Goal: Transaction & Acquisition: Purchase product/service

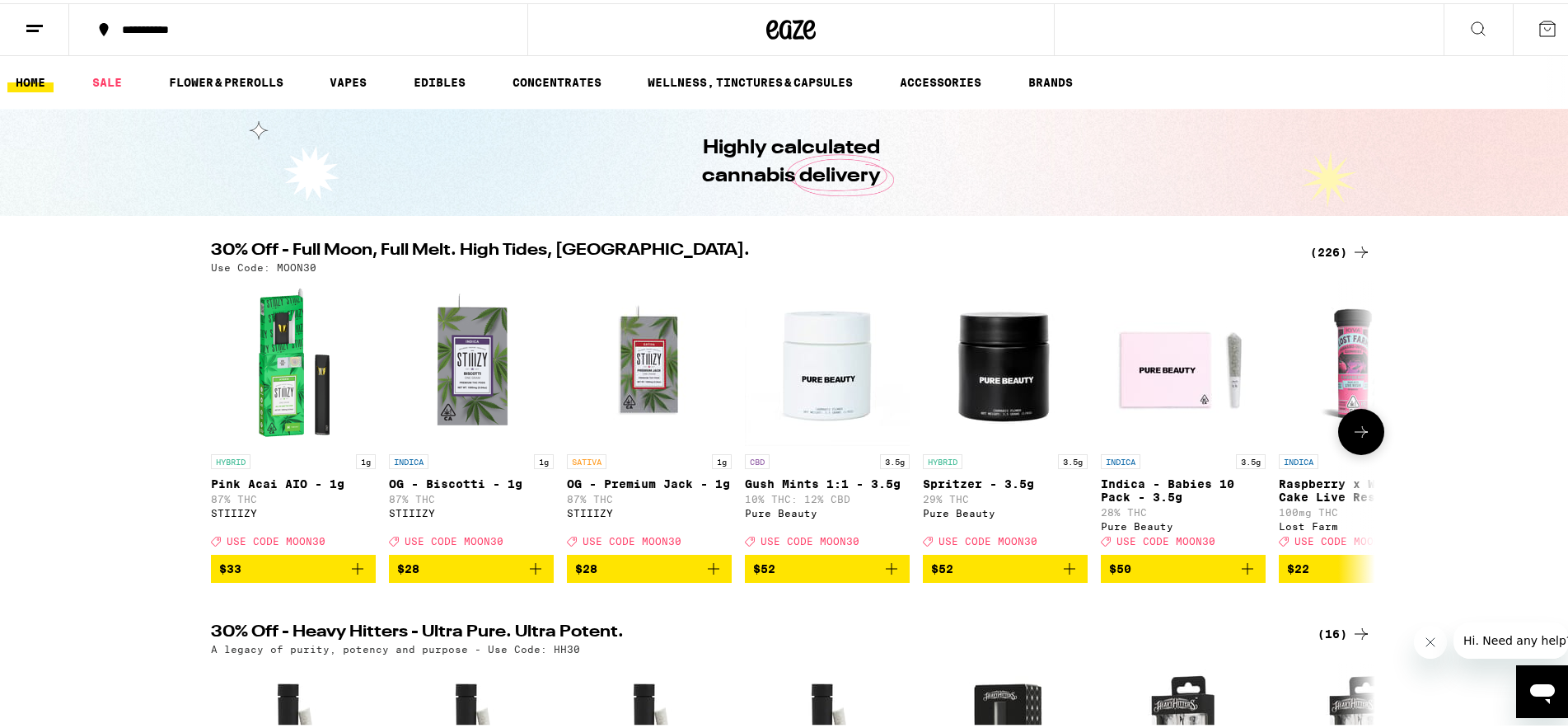
click at [1370, 440] on button at bounding box center [1361, 428] width 47 height 47
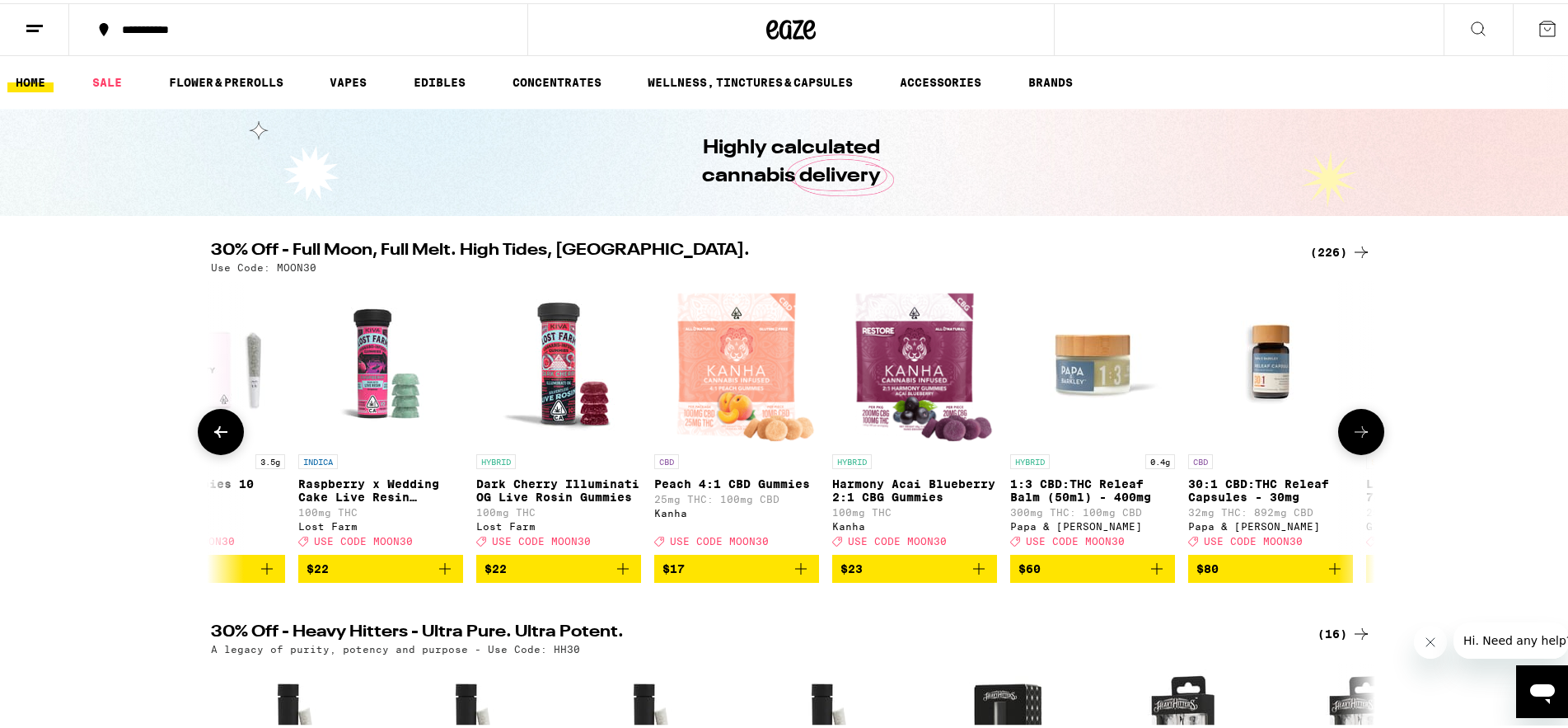
click at [1365, 443] on button at bounding box center [1361, 428] width 47 height 47
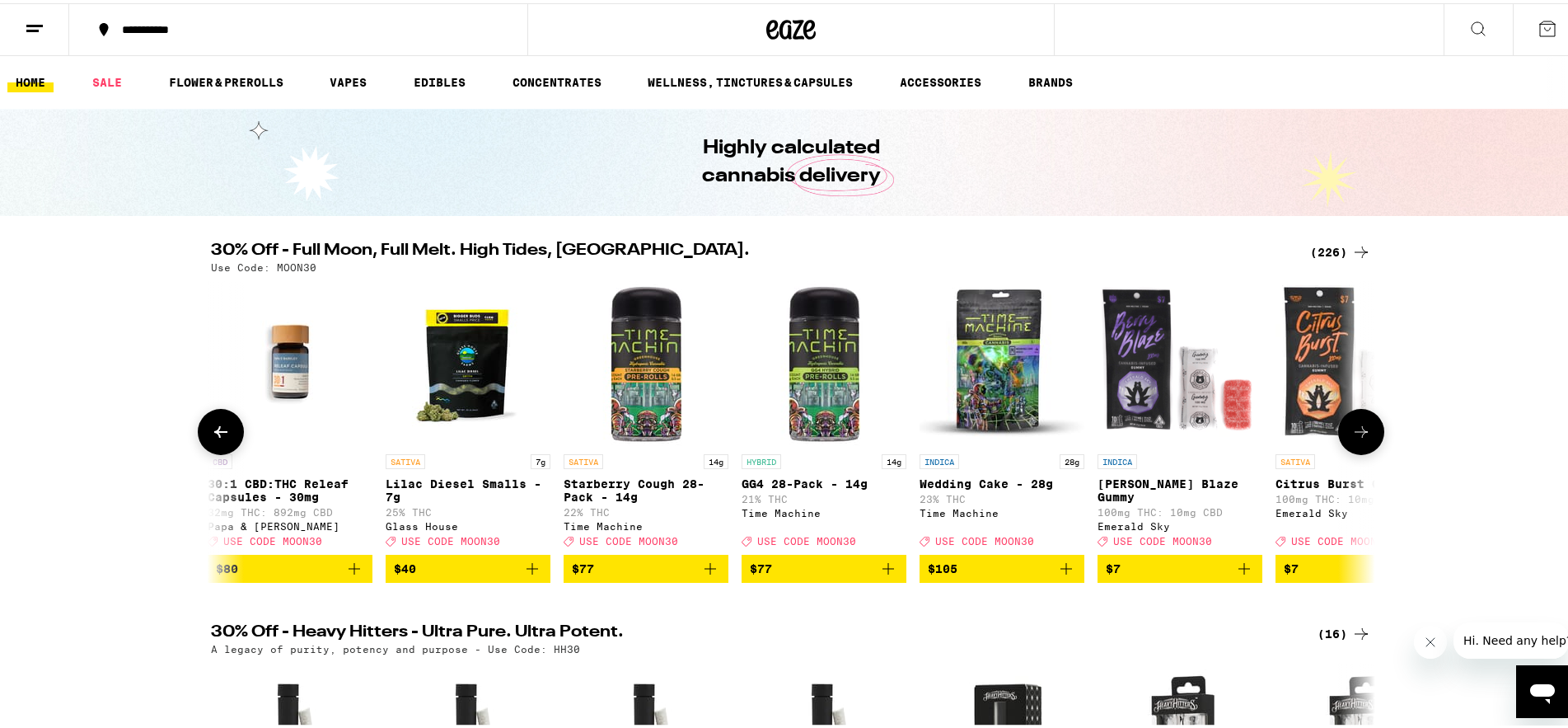
click at [1365, 443] on button at bounding box center [1361, 428] width 47 height 47
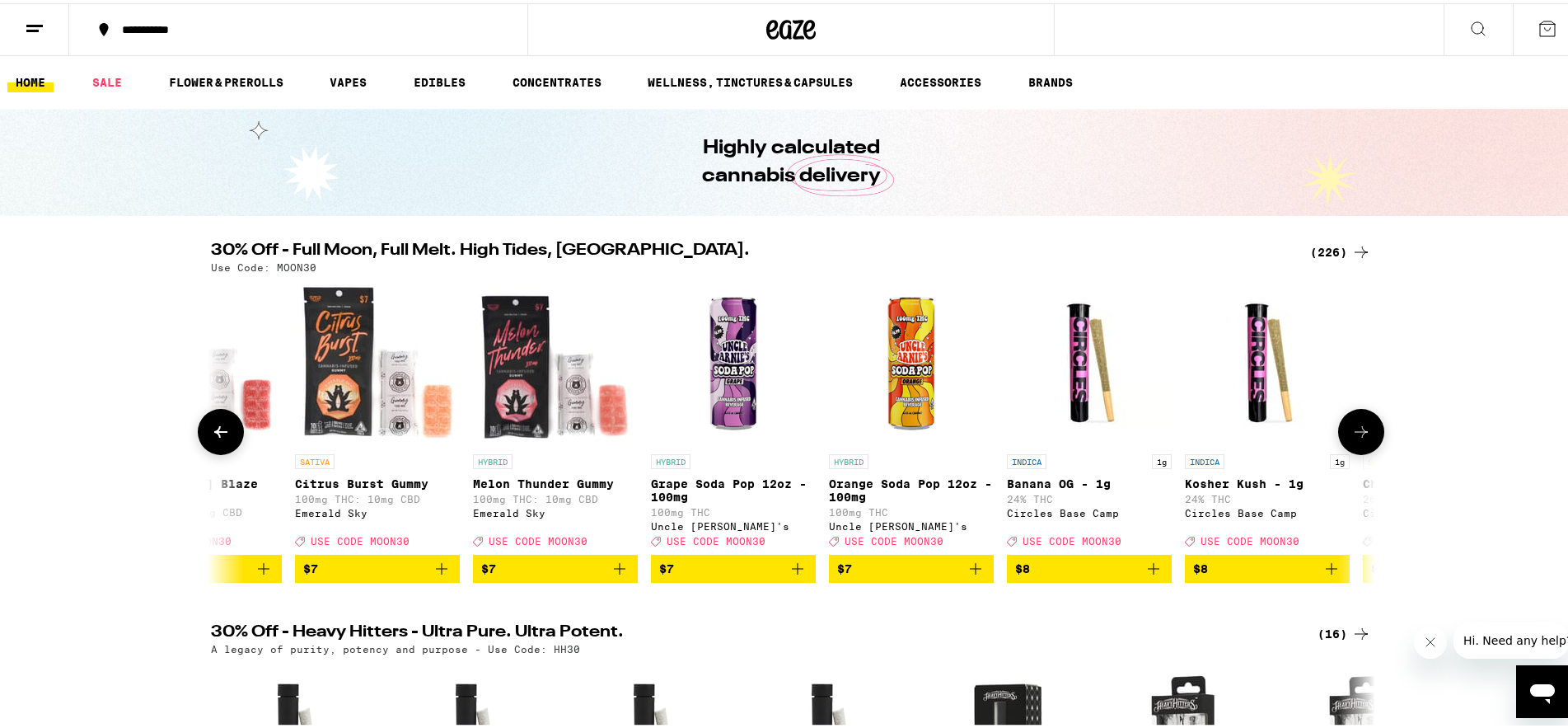
click at [1365, 443] on button at bounding box center [1361, 428] width 47 height 47
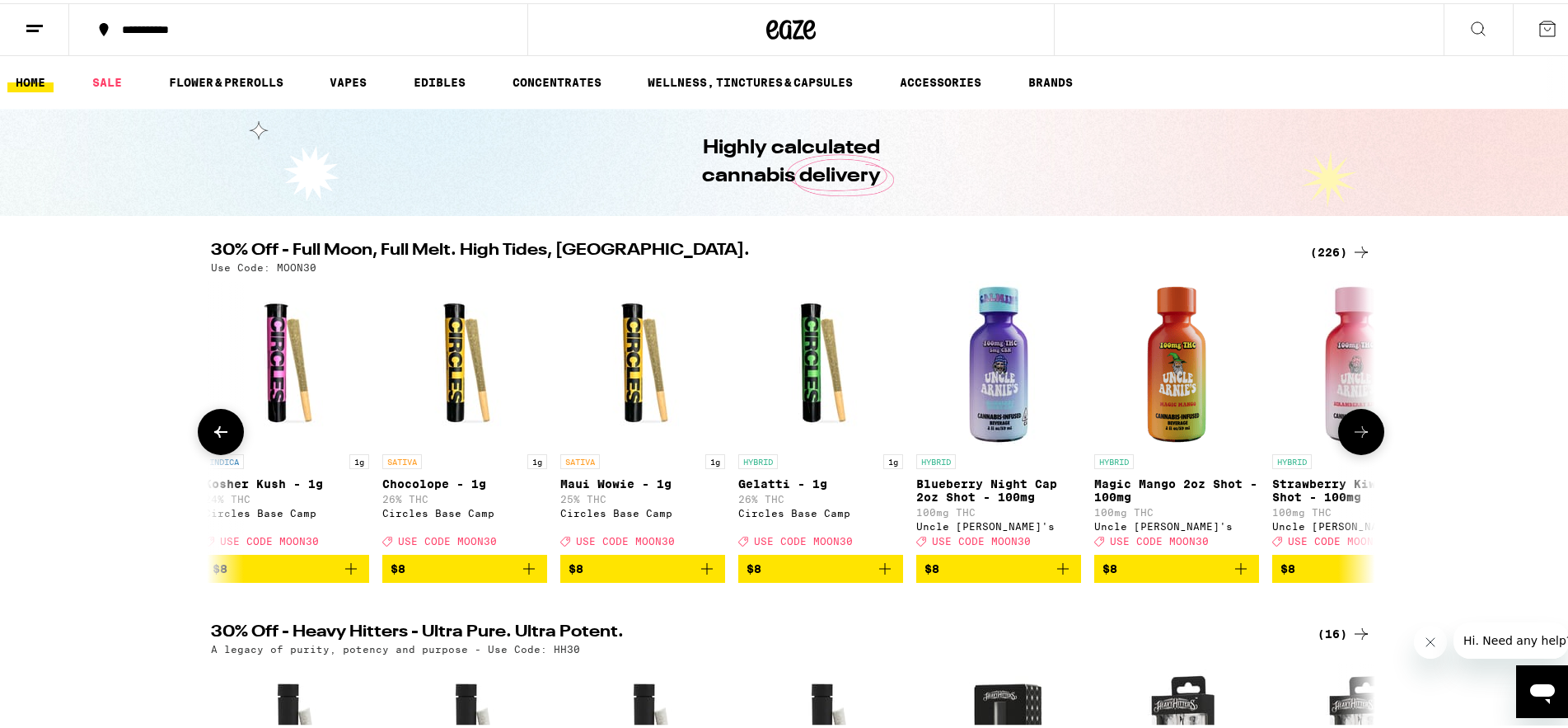
click at [1365, 443] on button at bounding box center [1361, 428] width 47 height 47
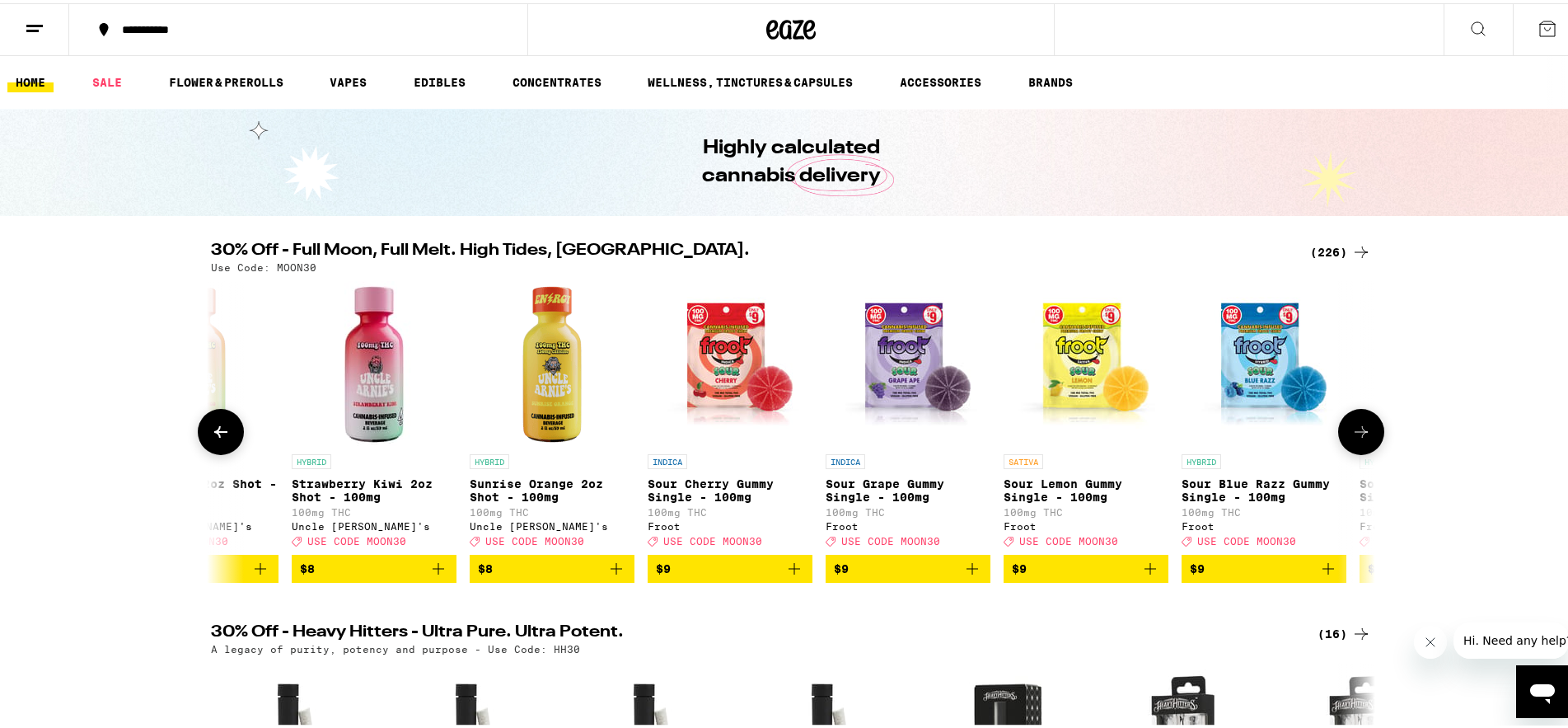
click at [1365, 443] on button at bounding box center [1361, 428] width 47 height 47
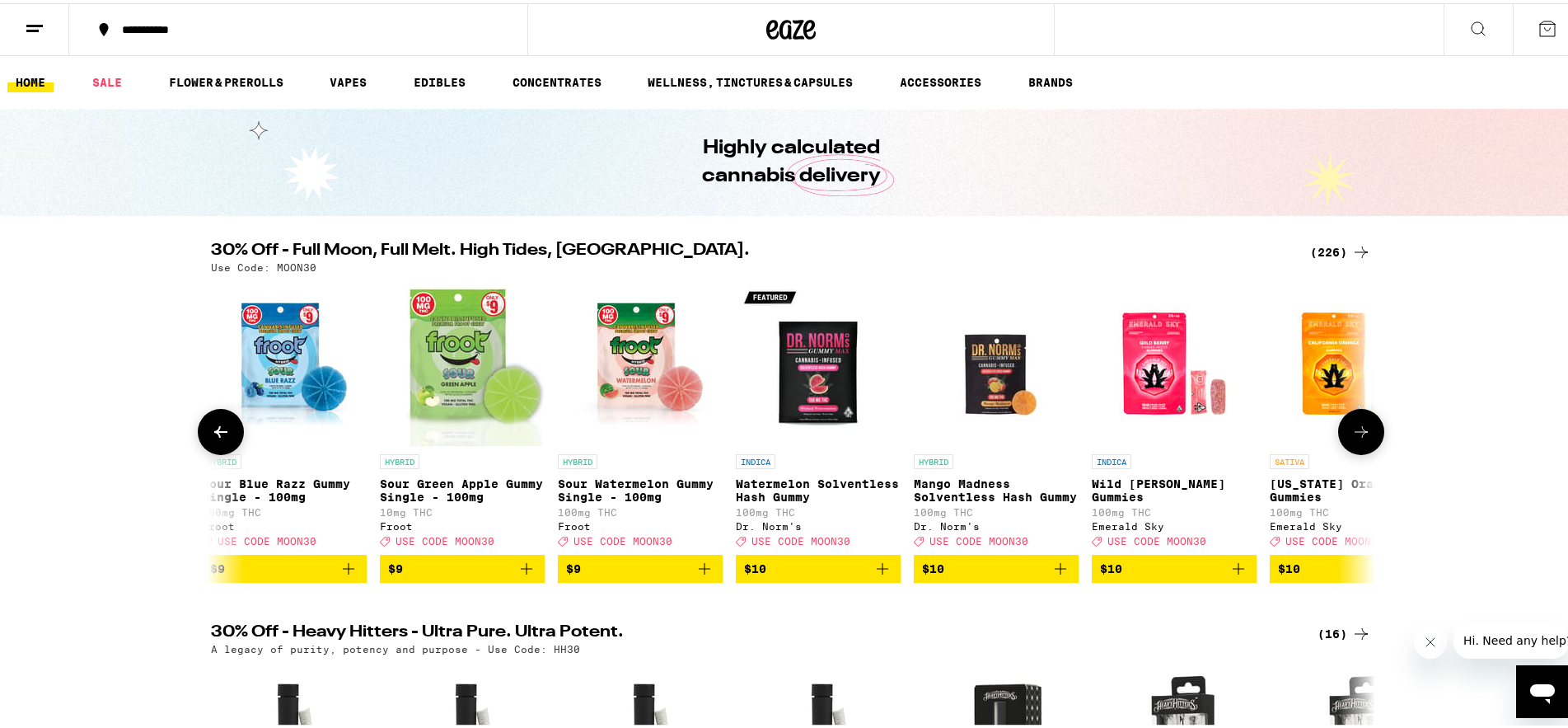
click at [1365, 443] on button at bounding box center [1361, 428] width 47 height 47
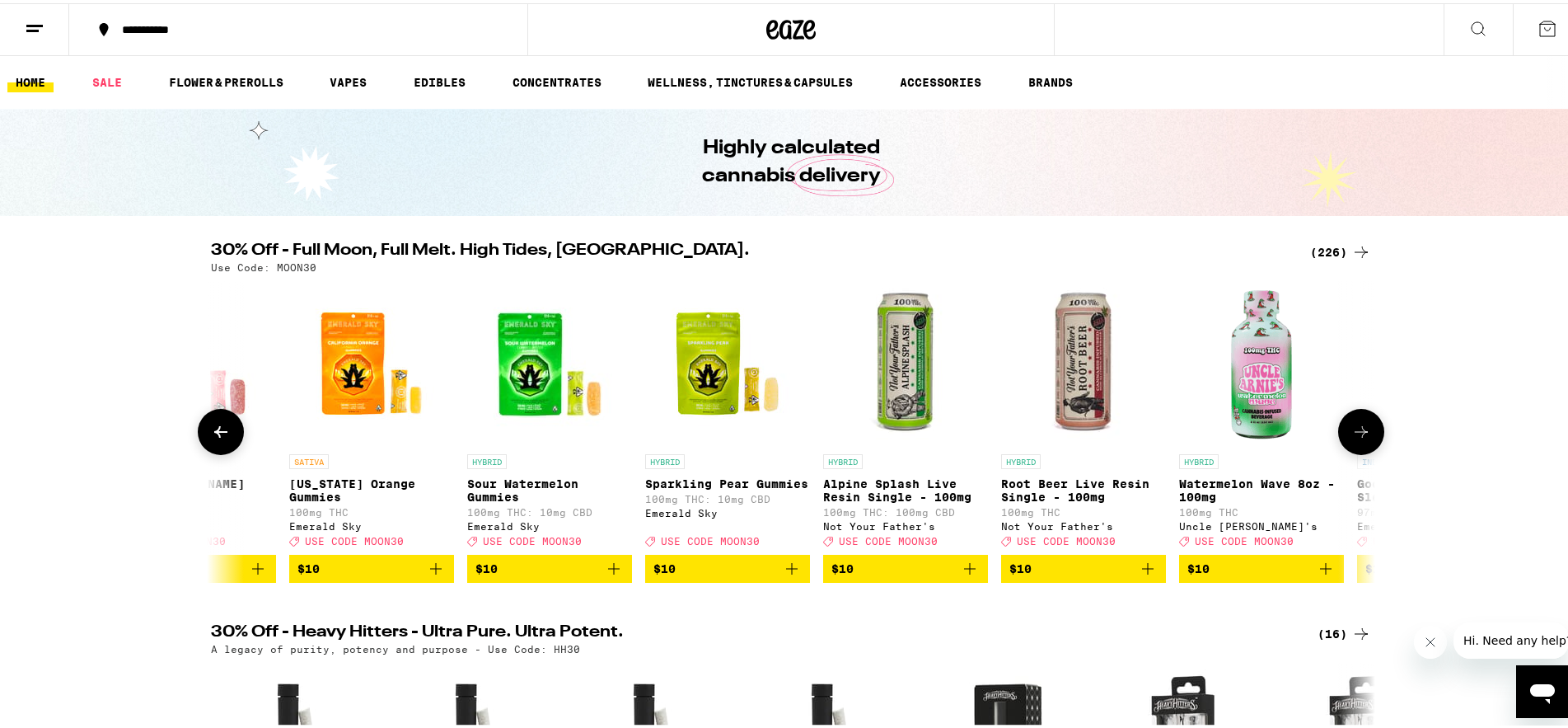
click at [1365, 443] on button at bounding box center [1361, 428] width 47 height 47
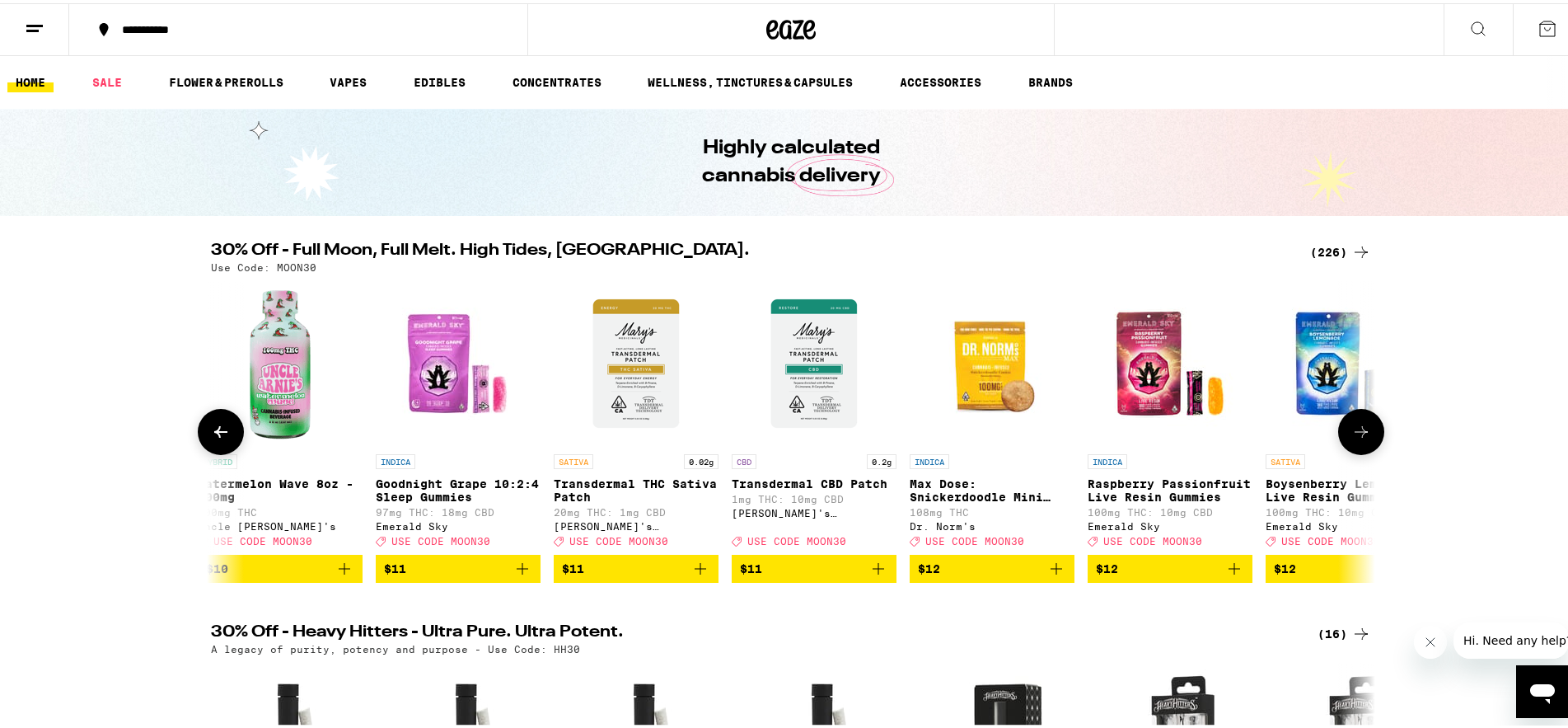
click at [1365, 443] on button at bounding box center [1361, 428] width 47 height 47
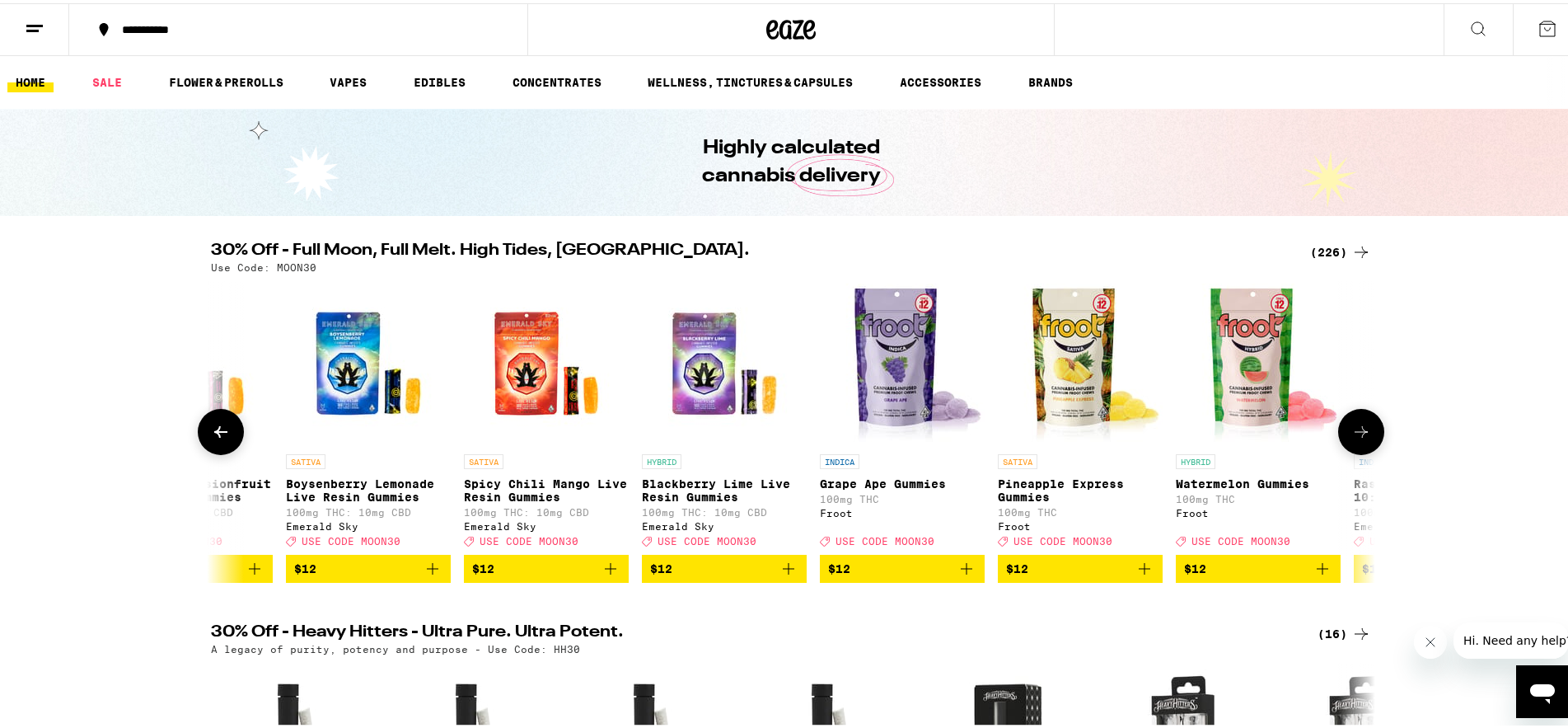
click at [1365, 443] on button at bounding box center [1361, 428] width 47 height 47
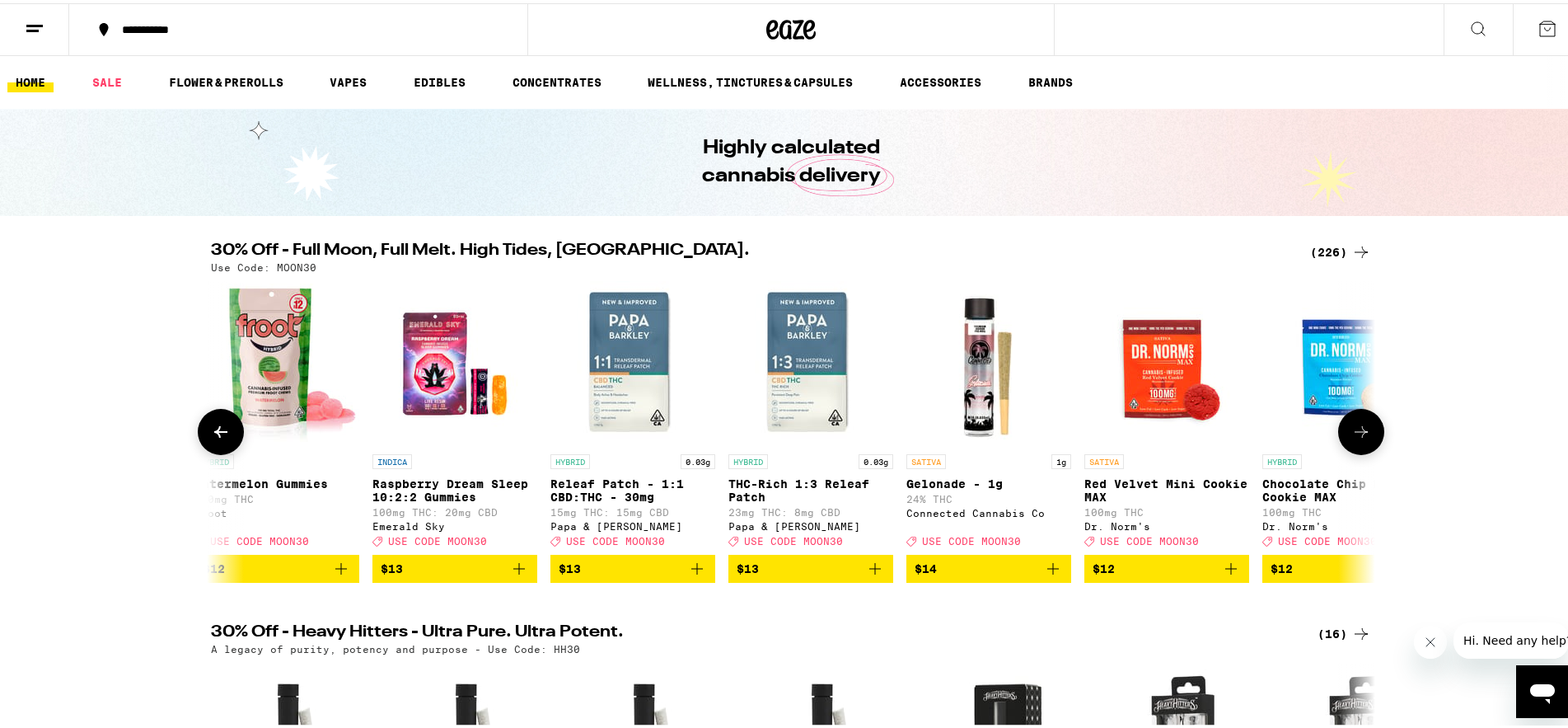
click at [1365, 443] on button at bounding box center [1361, 428] width 47 height 47
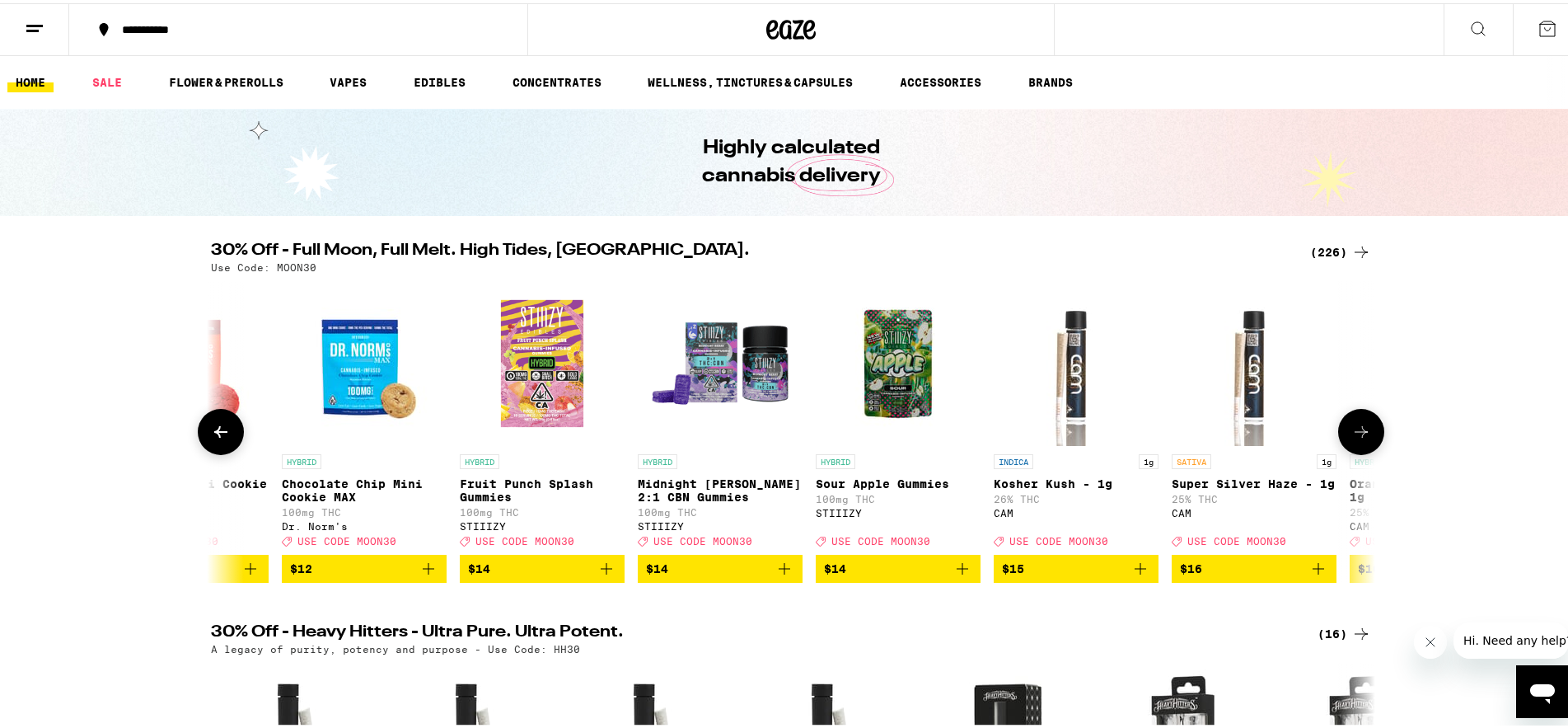
click at [1365, 443] on button at bounding box center [1361, 428] width 47 height 47
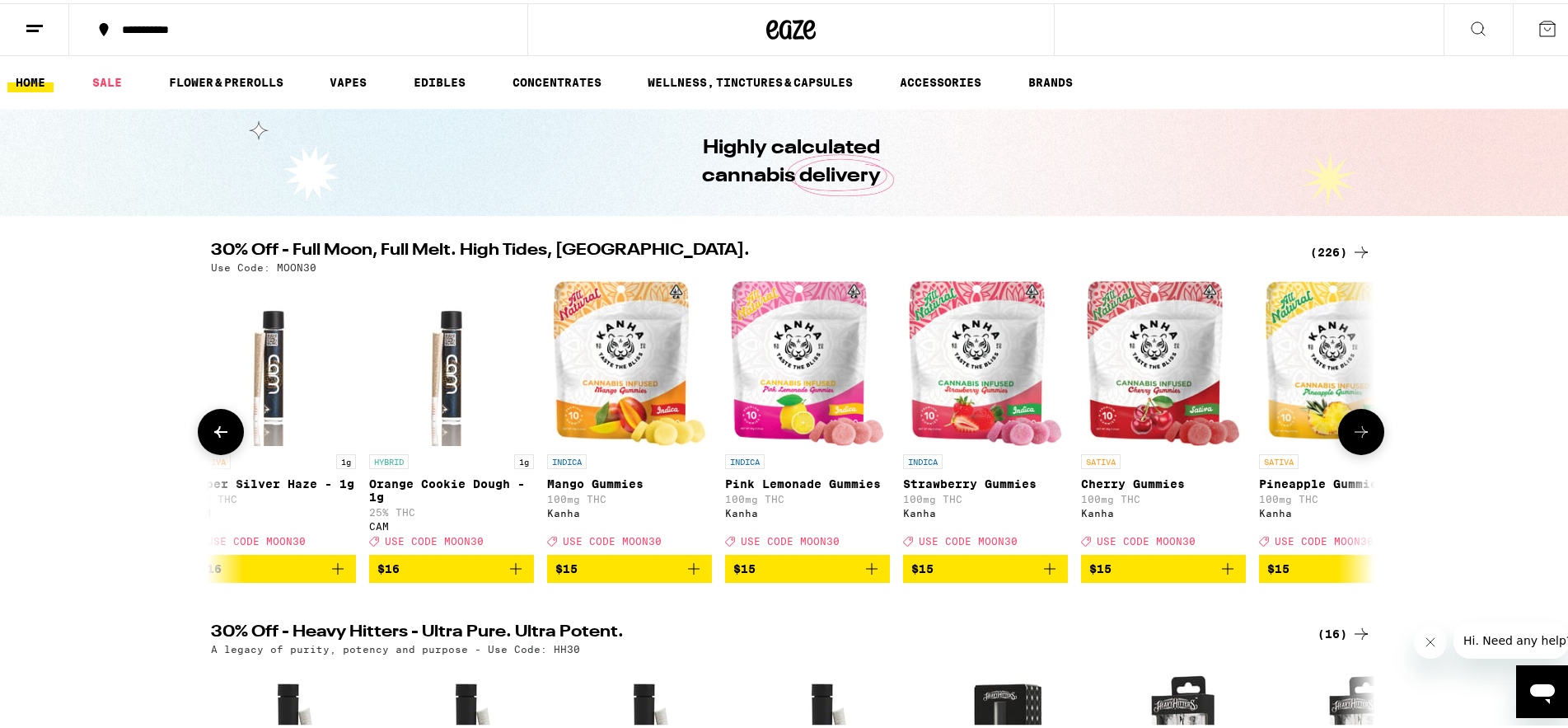
click at [1365, 443] on button at bounding box center [1361, 428] width 47 height 47
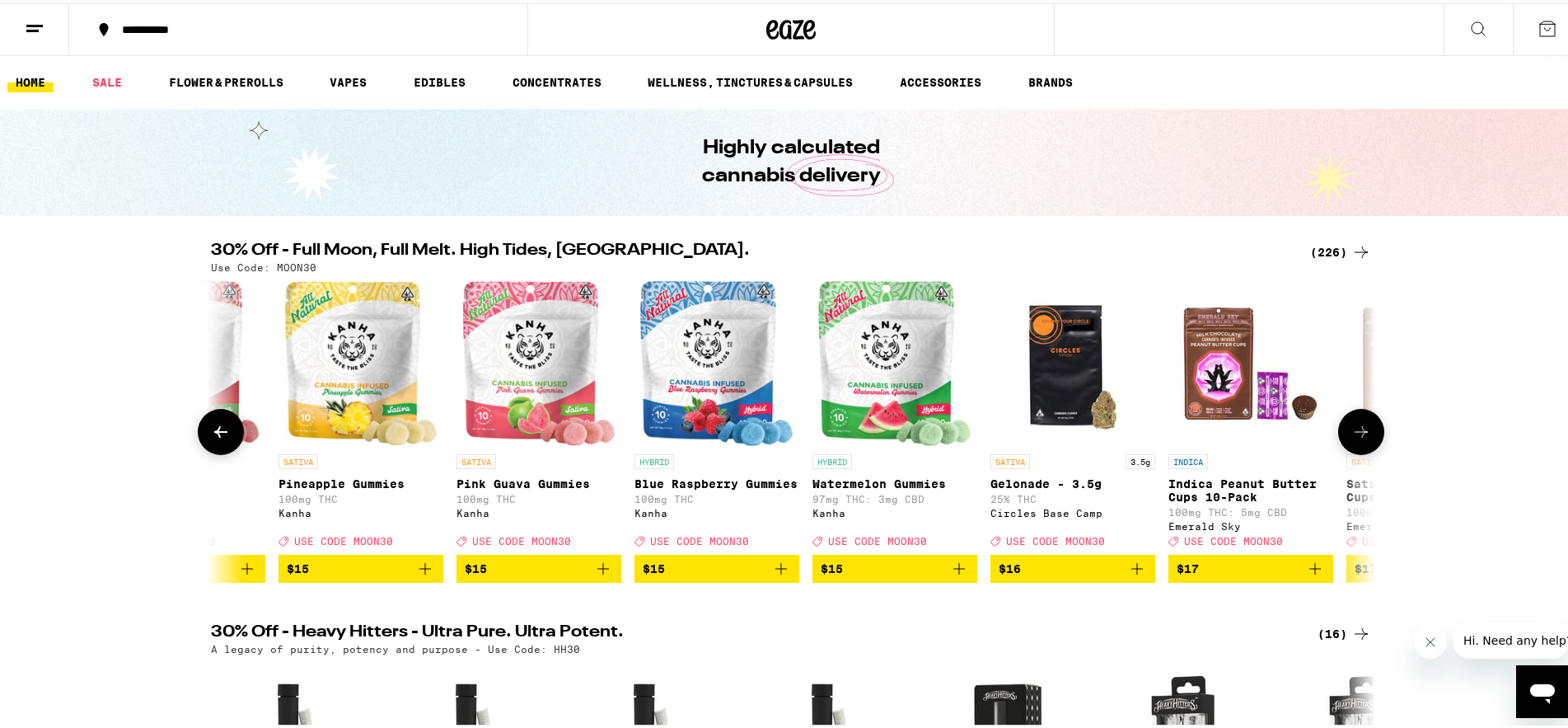
click at [1365, 443] on button at bounding box center [1361, 428] width 47 height 47
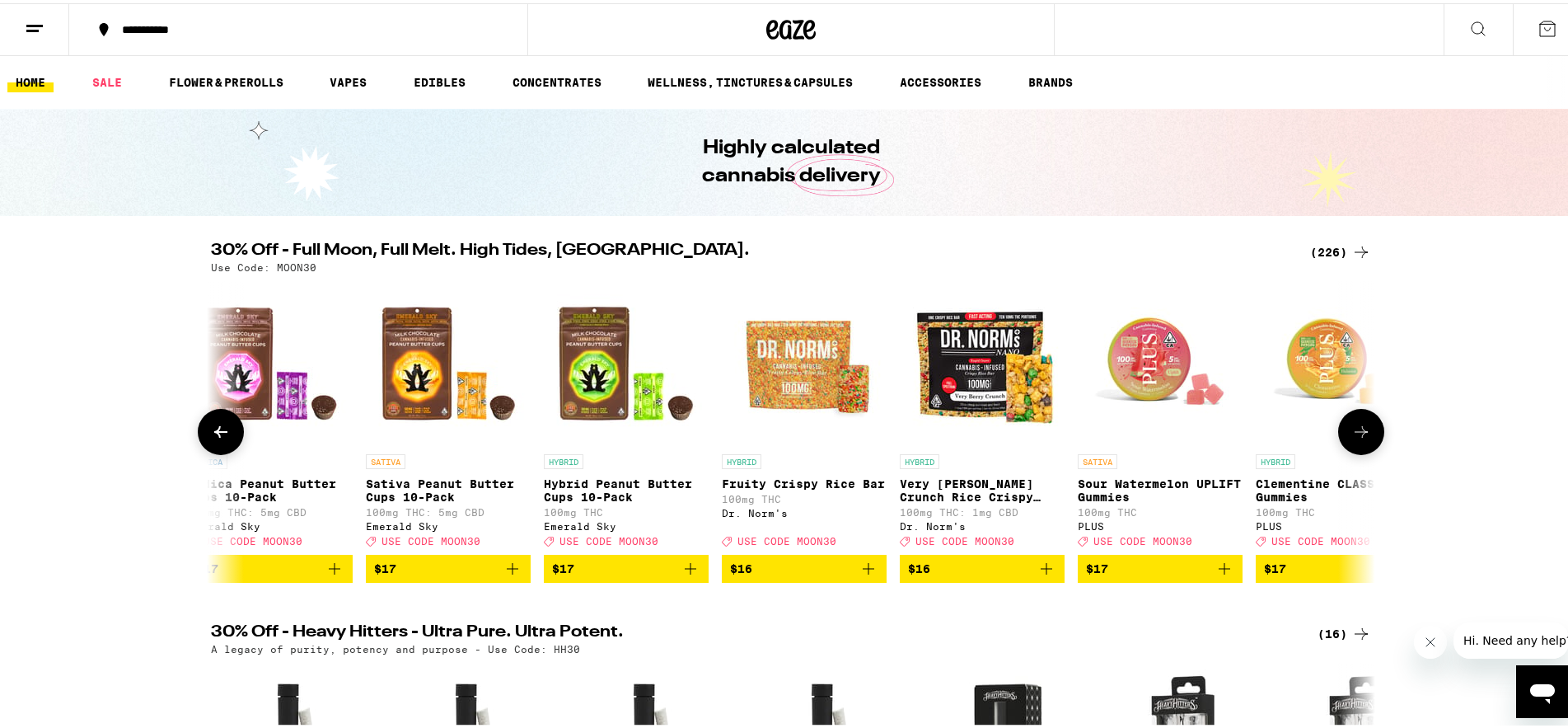
click at [1365, 443] on button at bounding box center [1361, 428] width 47 height 47
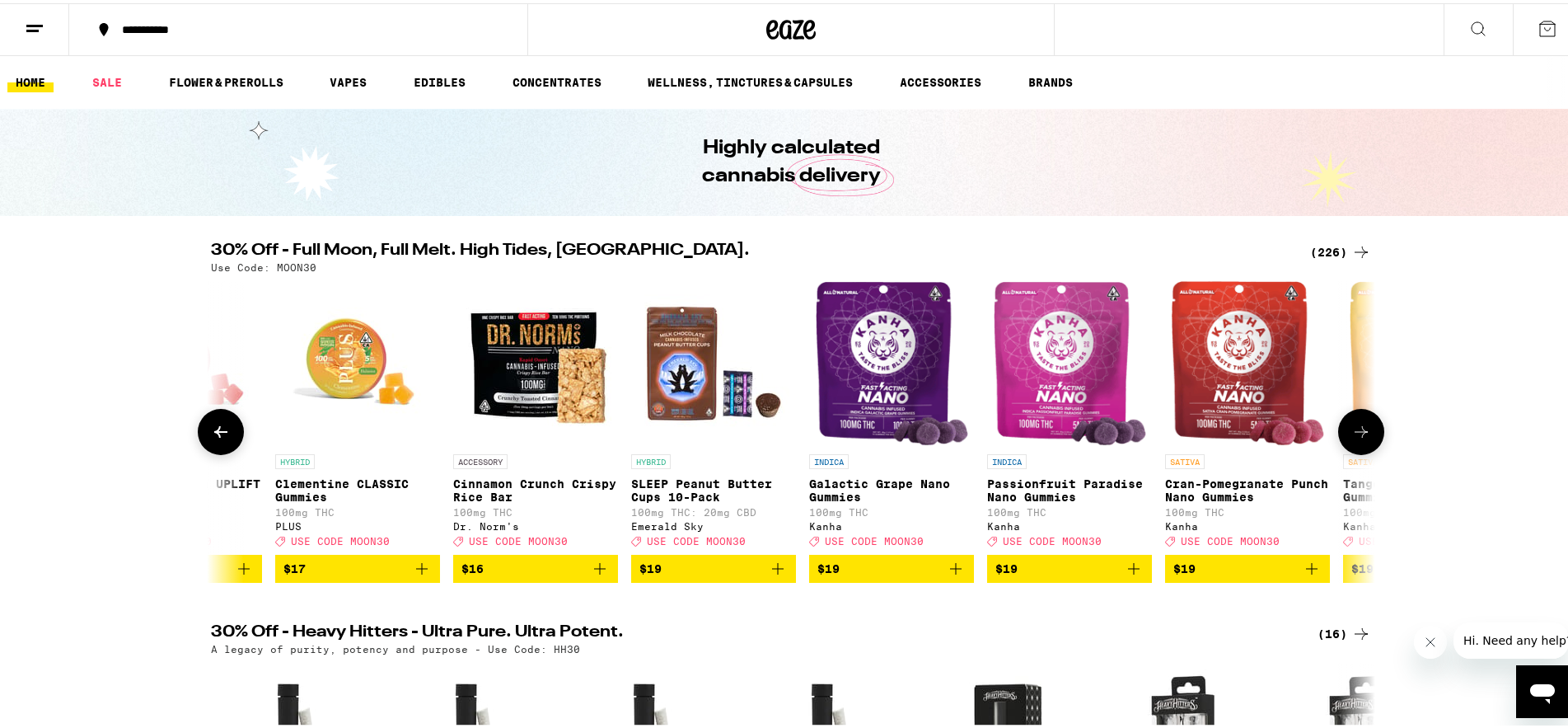
click at [1365, 443] on button at bounding box center [1361, 428] width 47 height 47
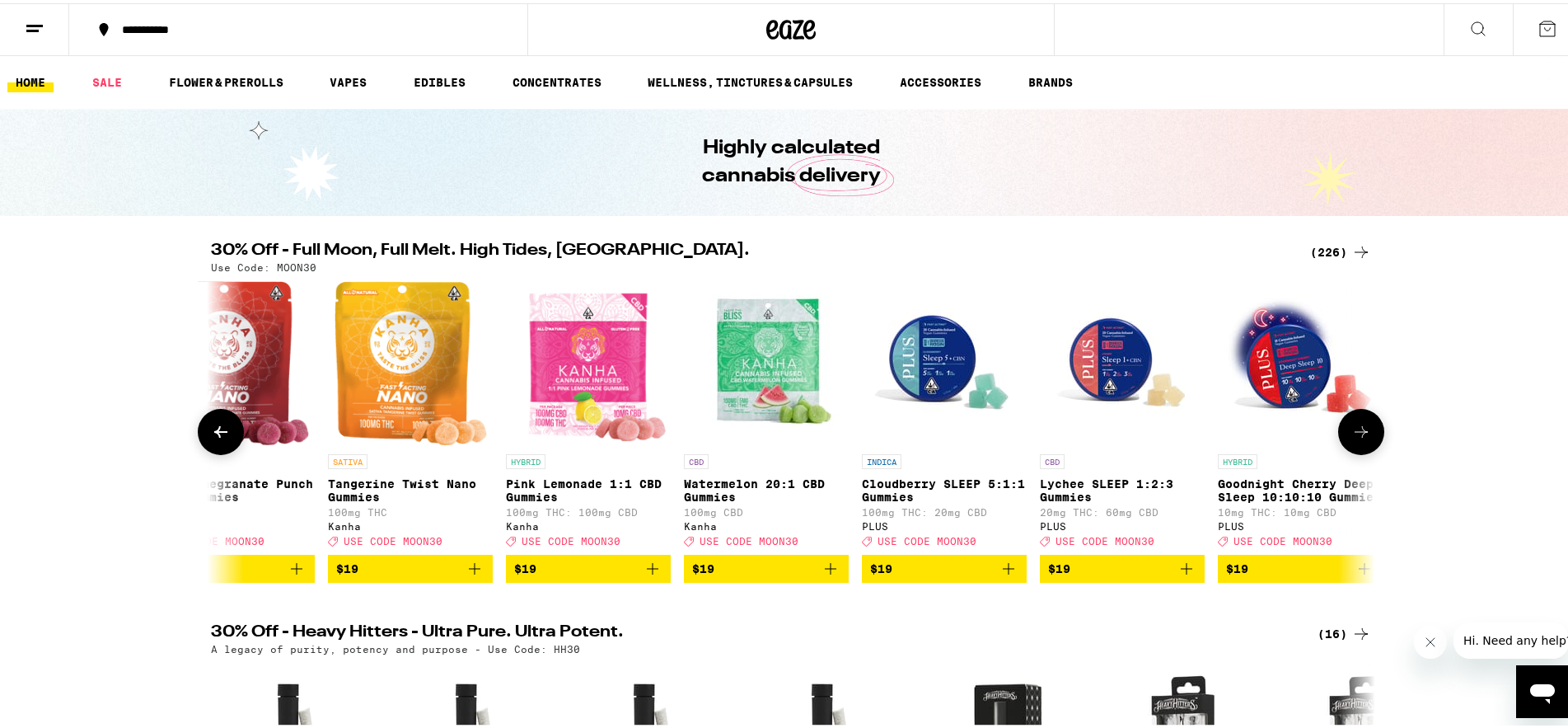
click at [1365, 443] on button at bounding box center [1361, 428] width 47 height 47
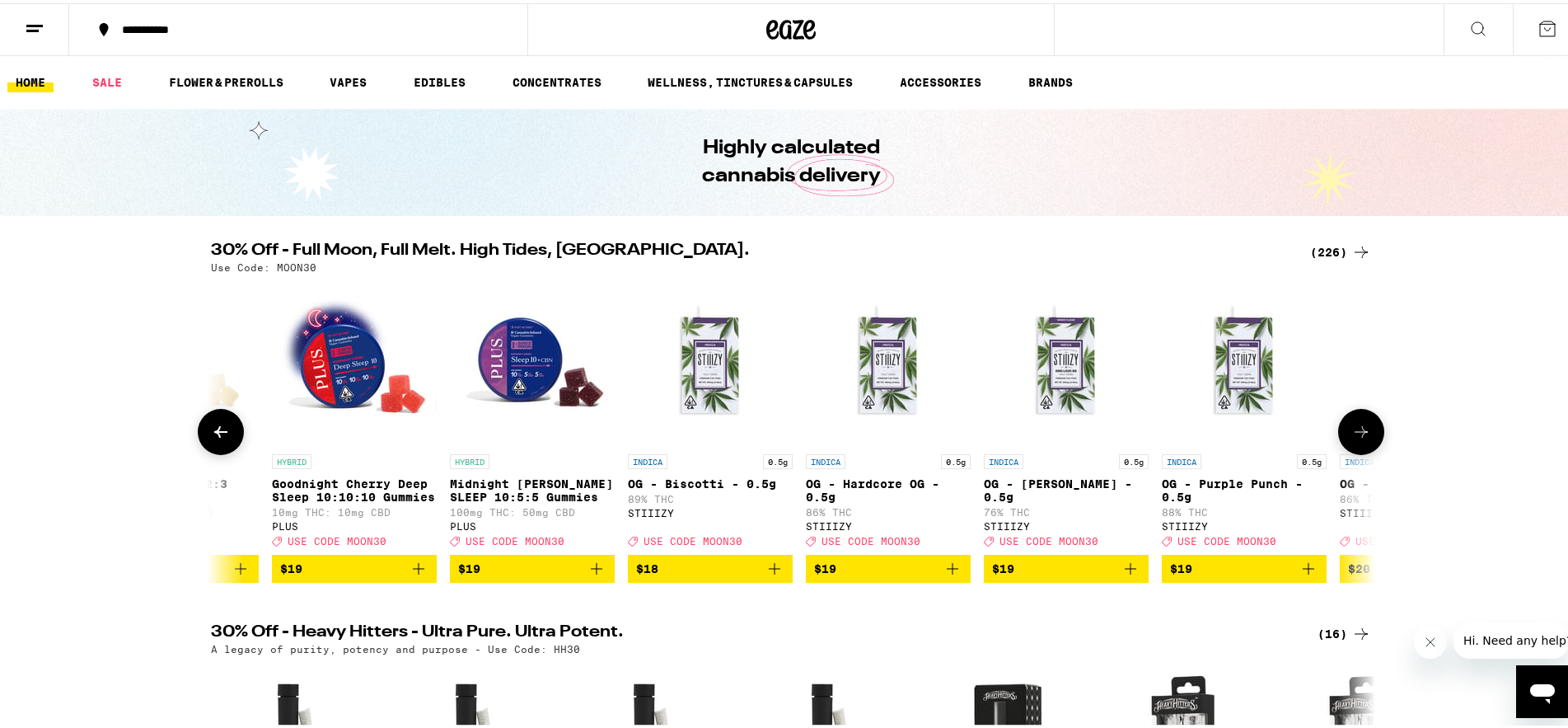
click at [1365, 443] on button at bounding box center [1361, 428] width 47 height 47
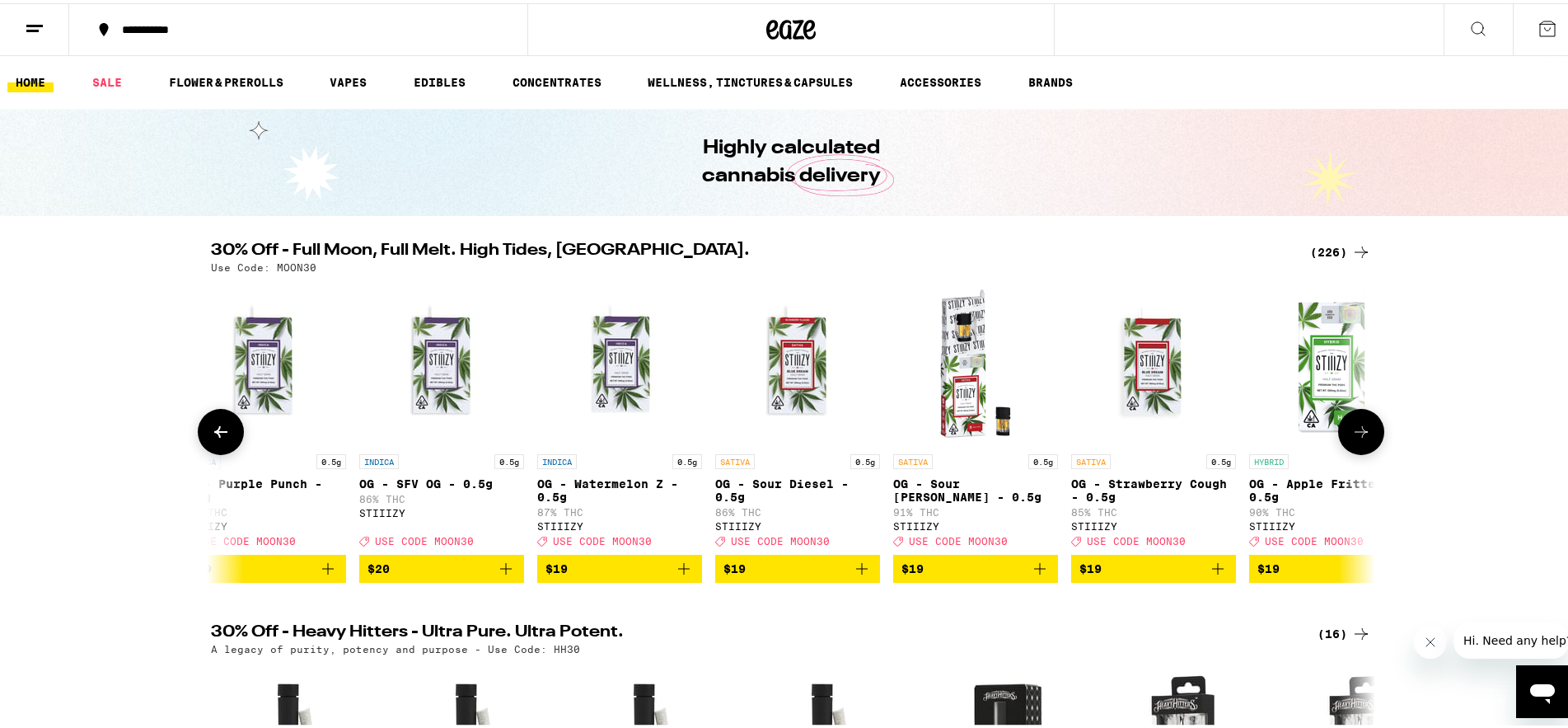
click at [1358, 434] on icon at bounding box center [1361, 428] width 13 height 11
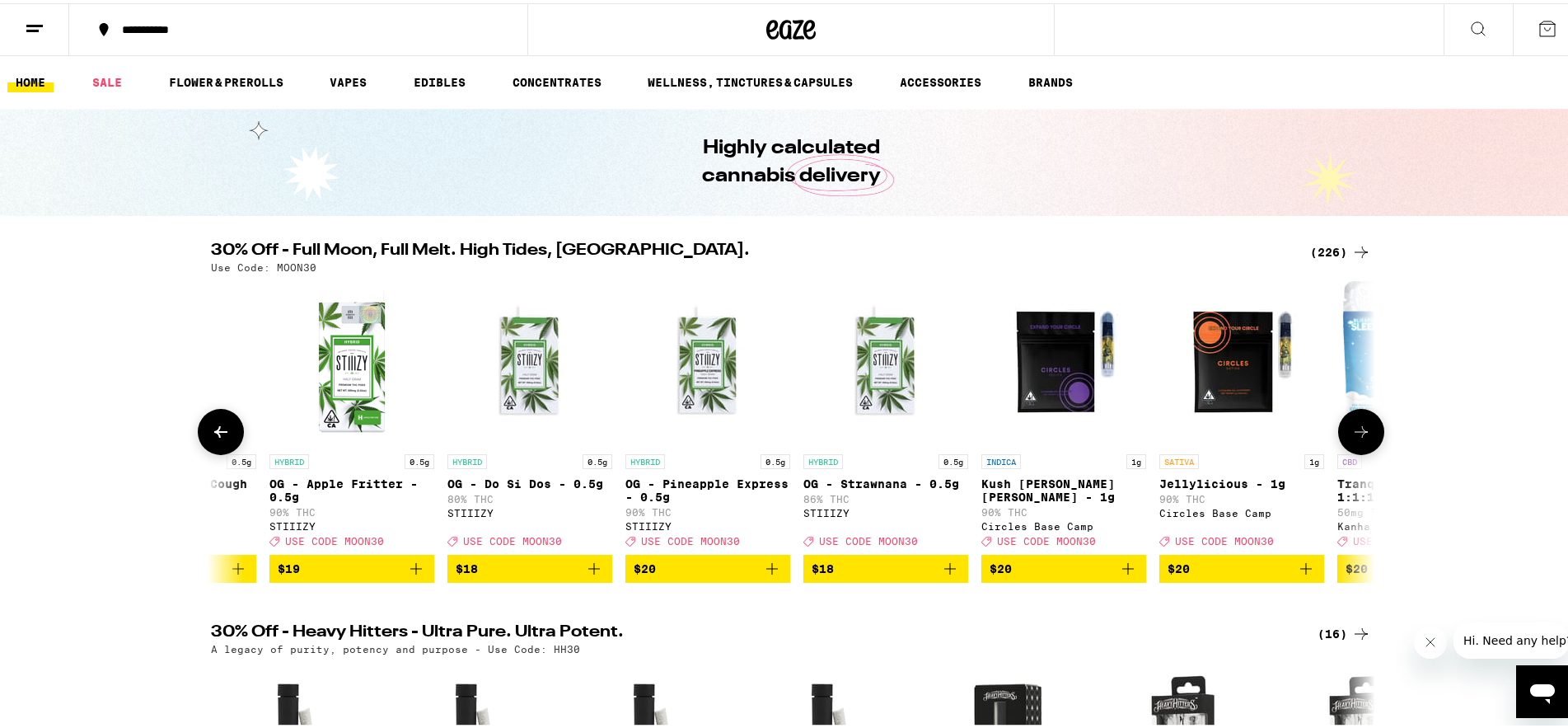
click at [1358, 434] on icon at bounding box center [1361, 428] width 13 height 11
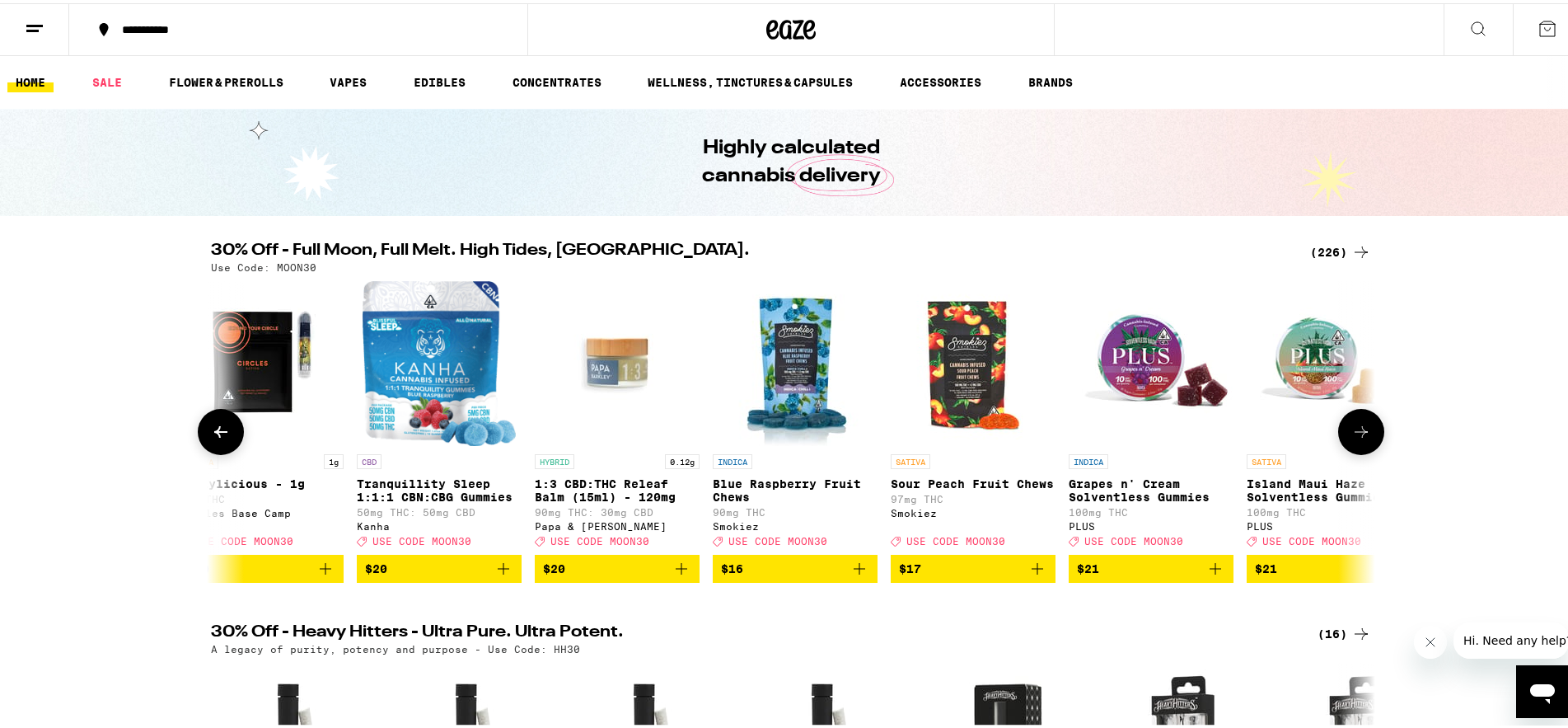
click at [199, 448] on button at bounding box center [221, 428] width 47 height 47
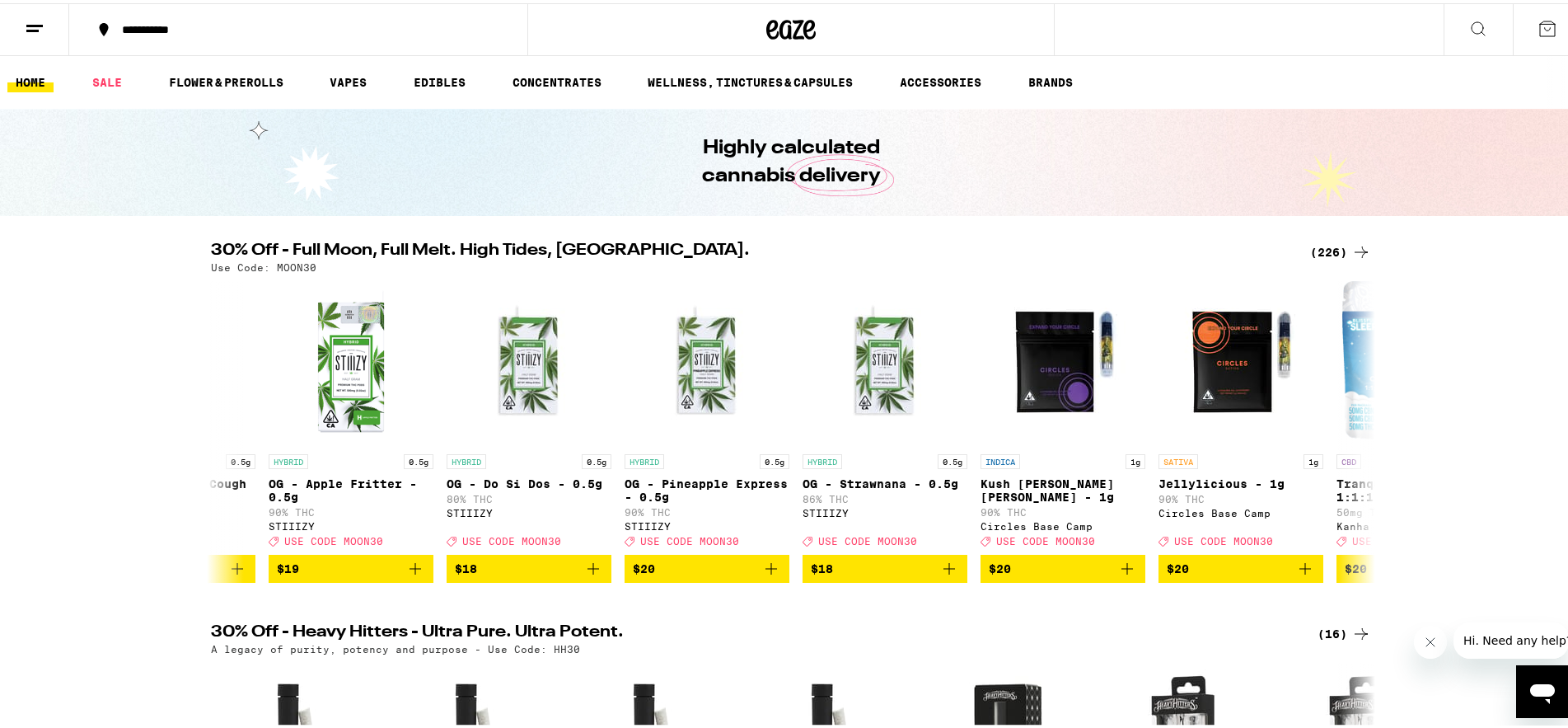
scroll to position [0, 18634]
click at [1343, 435] on button at bounding box center [1361, 428] width 47 height 47
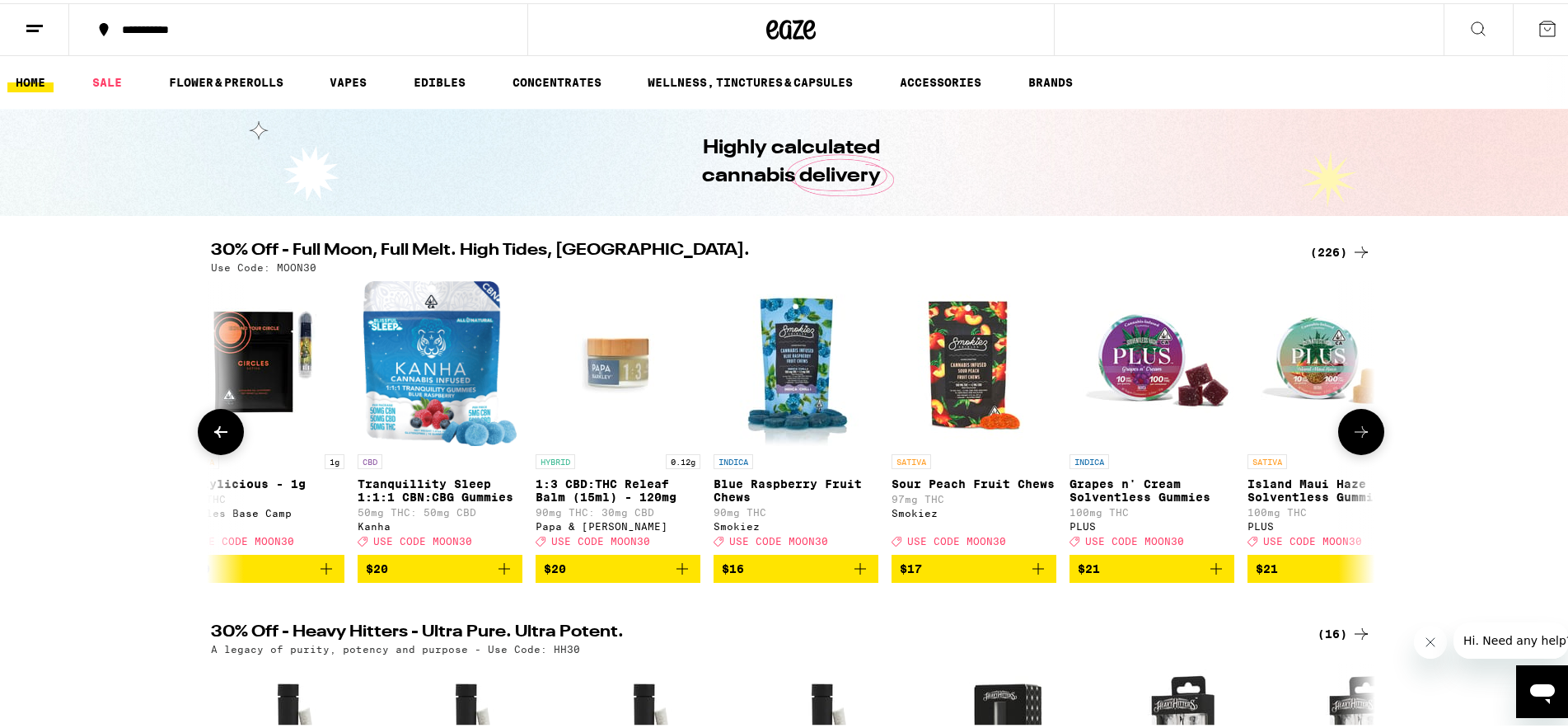
scroll to position [0, 19615]
click at [1370, 446] on button at bounding box center [1361, 428] width 47 height 47
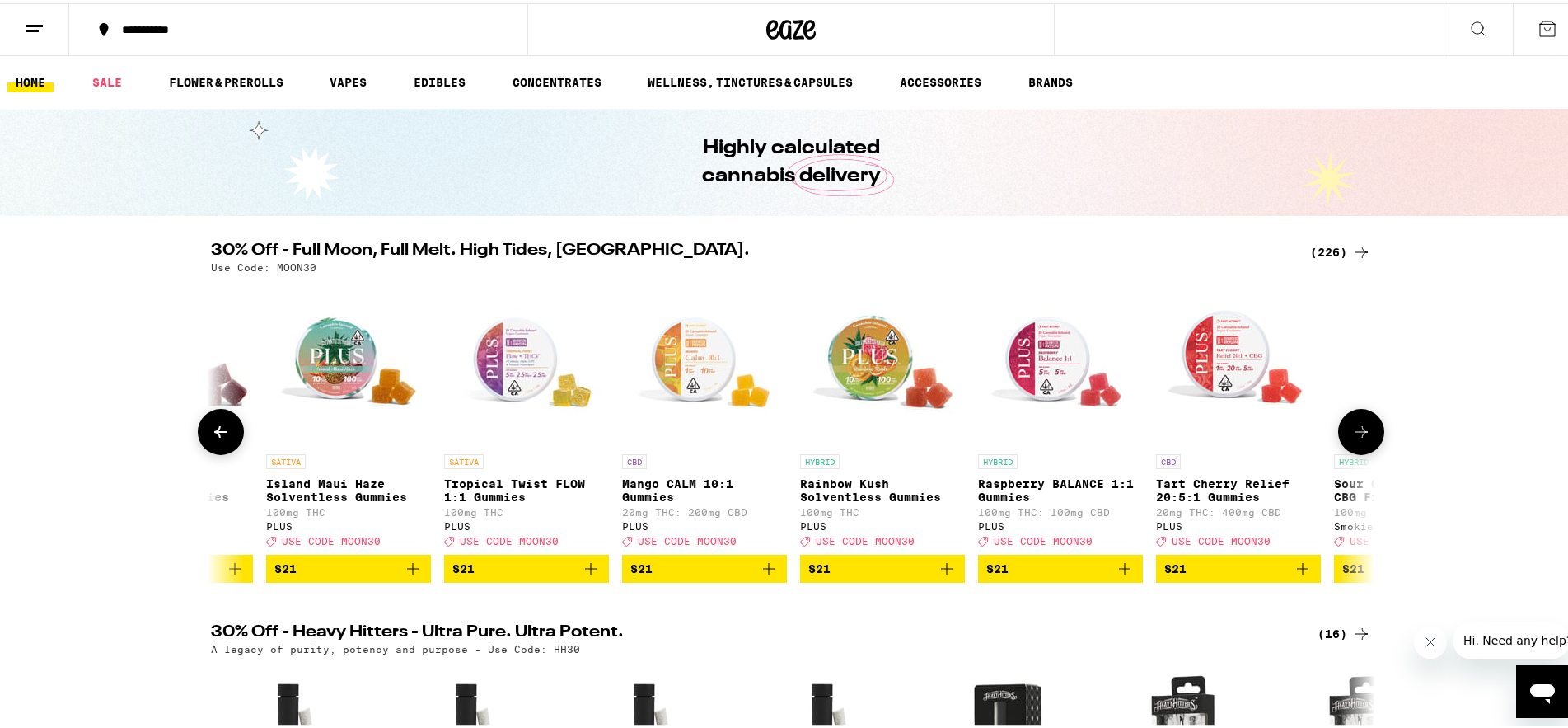
click at [1354, 452] on button at bounding box center [1361, 428] width 47 height 47
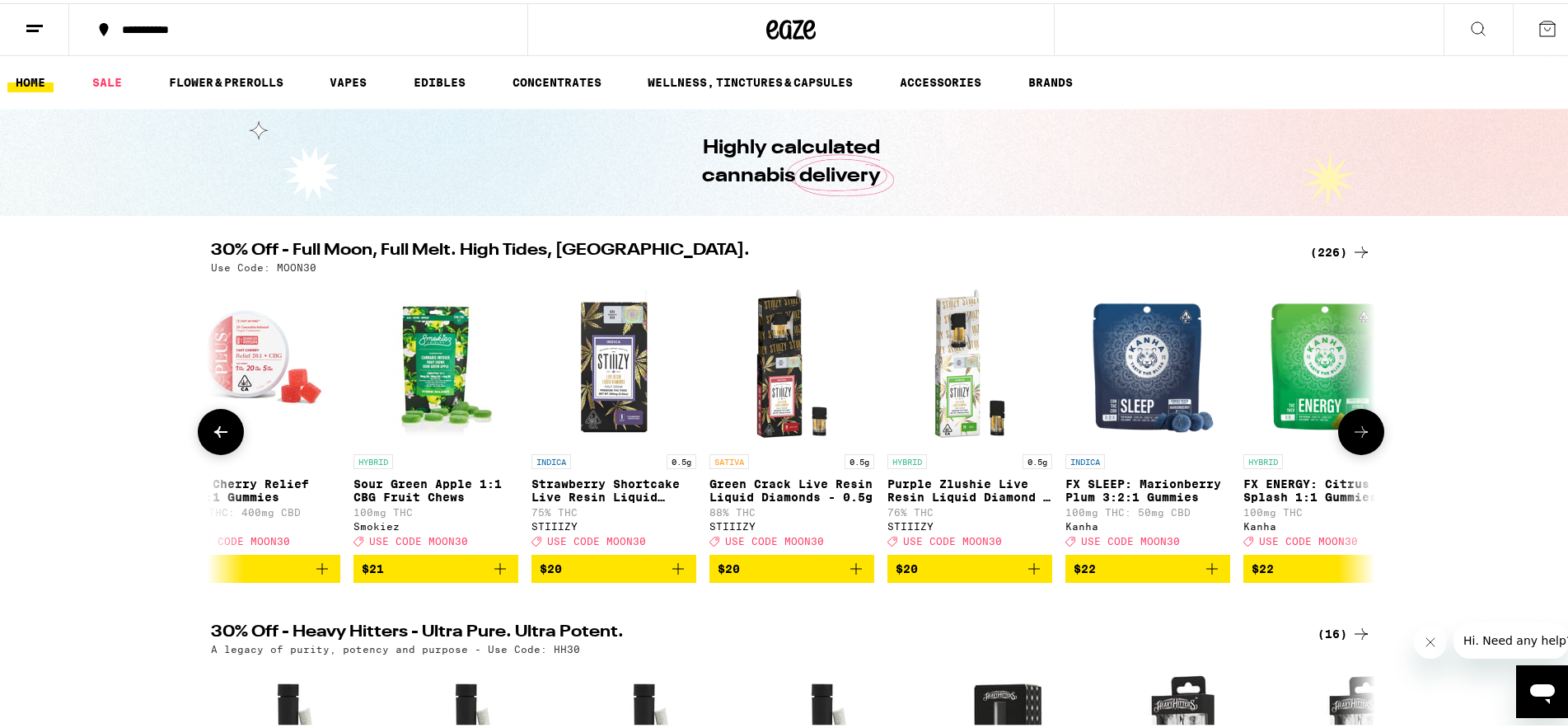
click at [1354, 452] on button at bounding box center [1361, 428] width 47 height 47
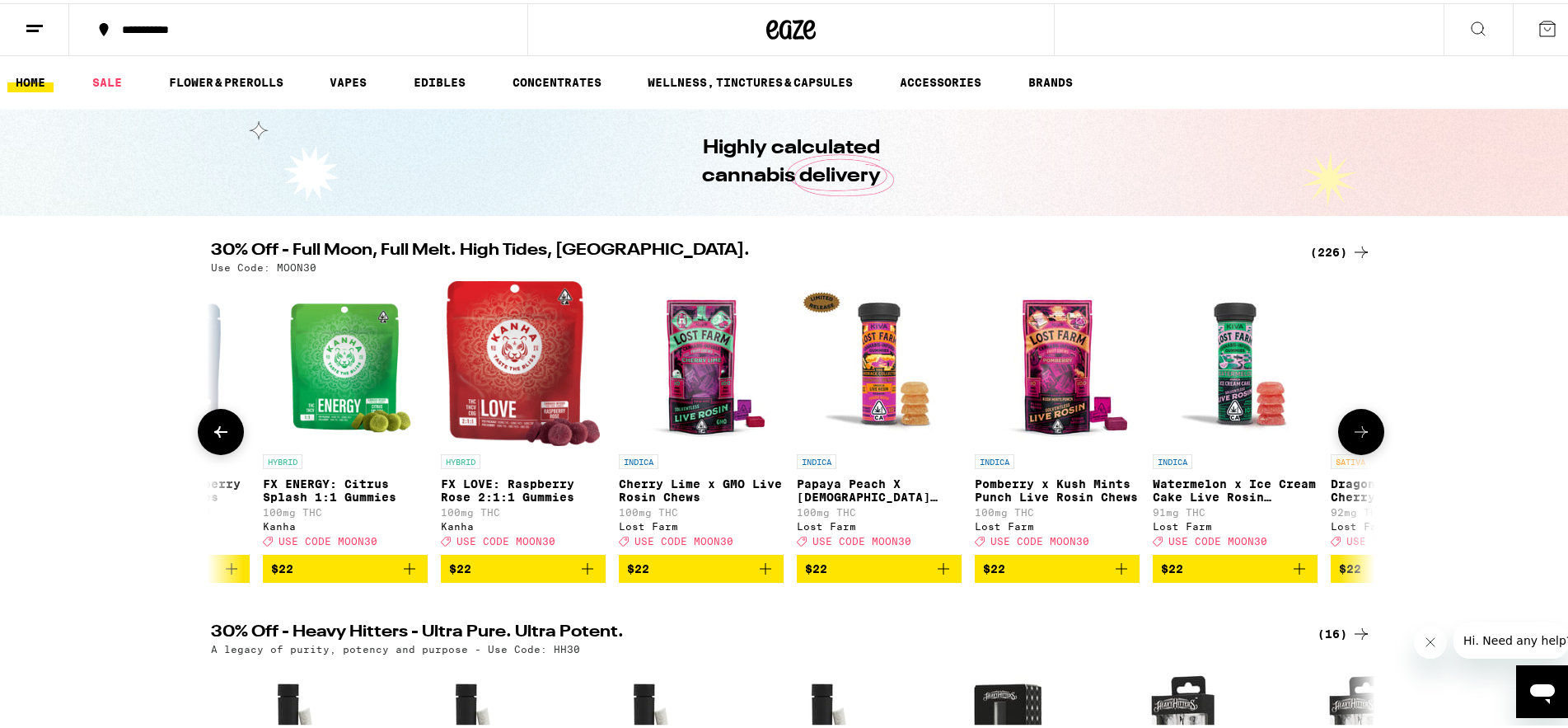
click at [1354, 452] on button at bounding box center [1361, 428] width 47 height 47
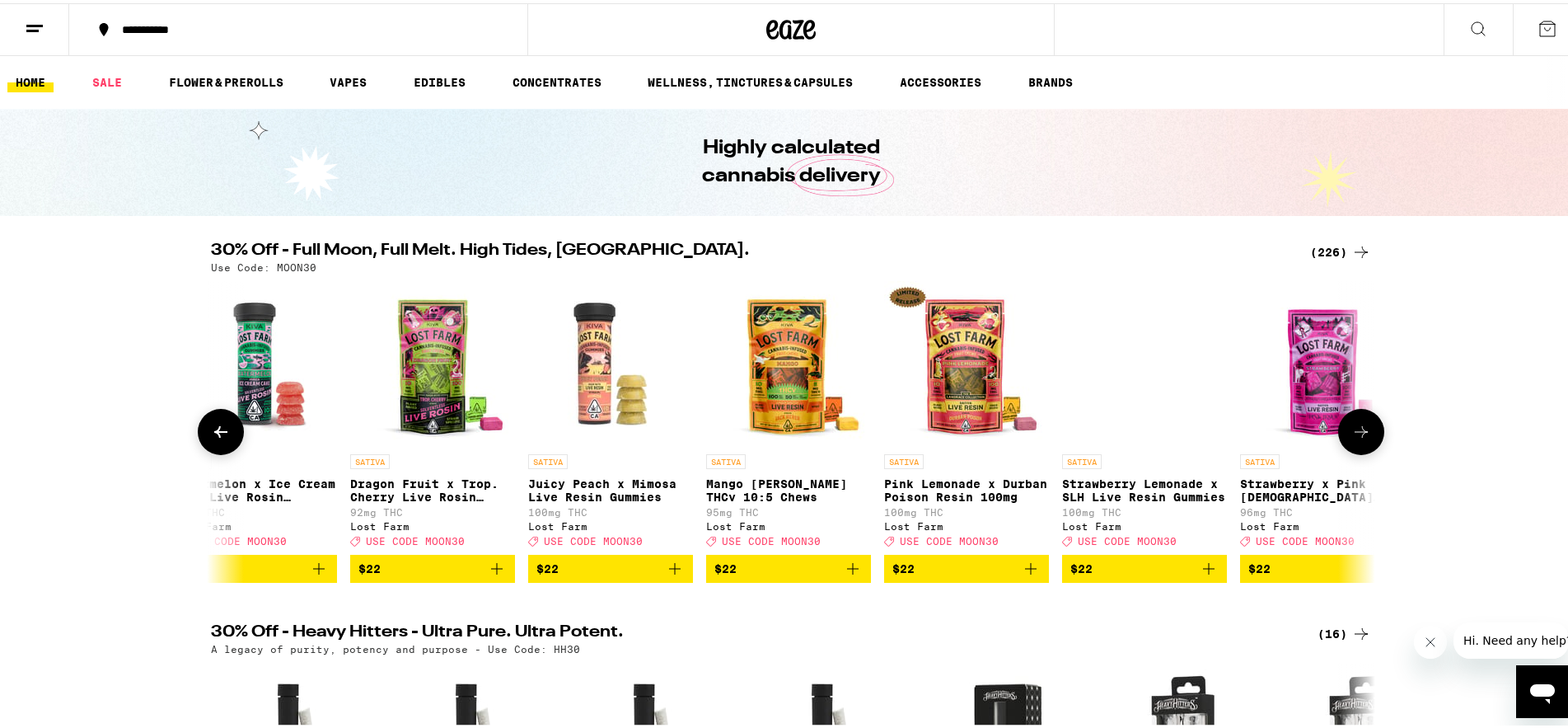
click at [1354, 452] on button at bounding box center [1361, 428] width 47 height 47
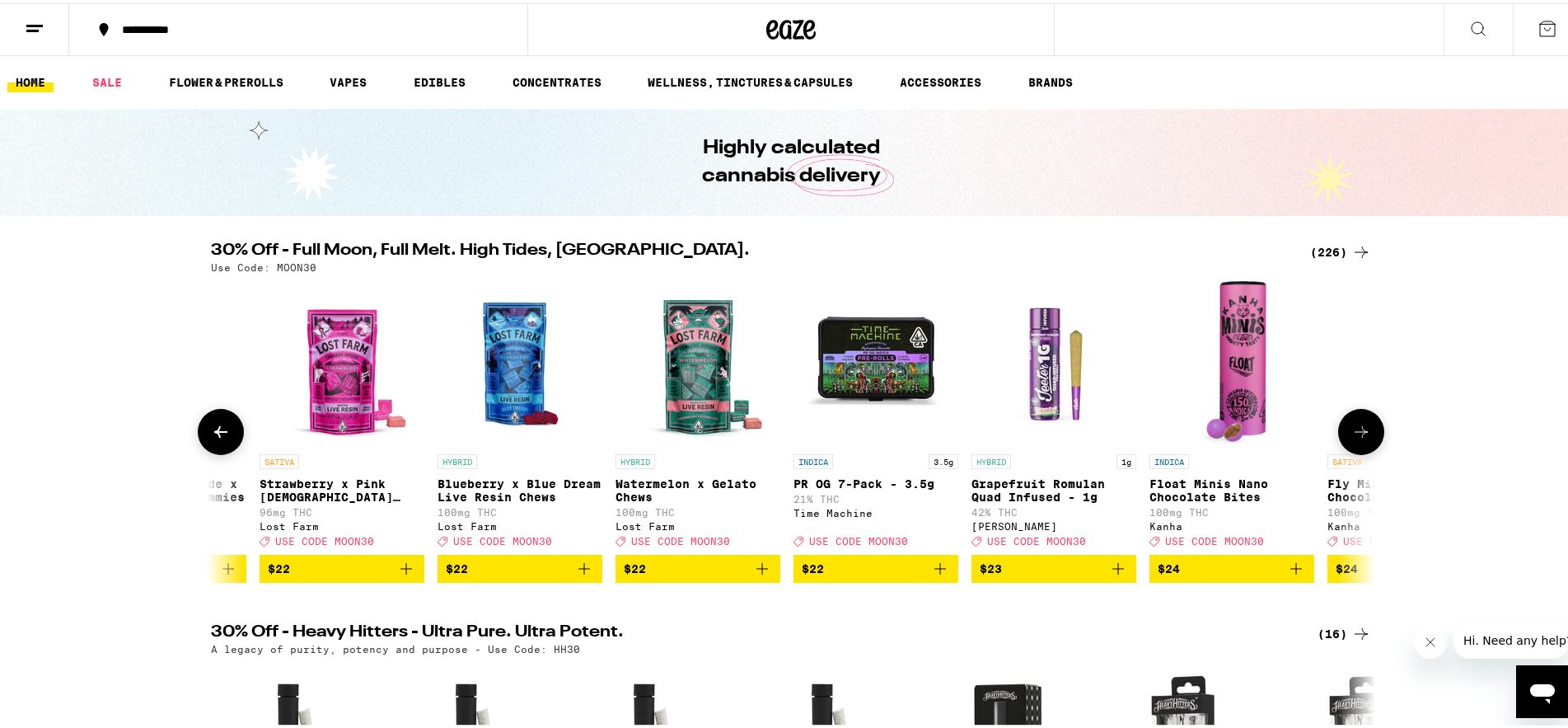
click at [1354, 452] on button at bounding box center [1361, 428] width 47 height 47
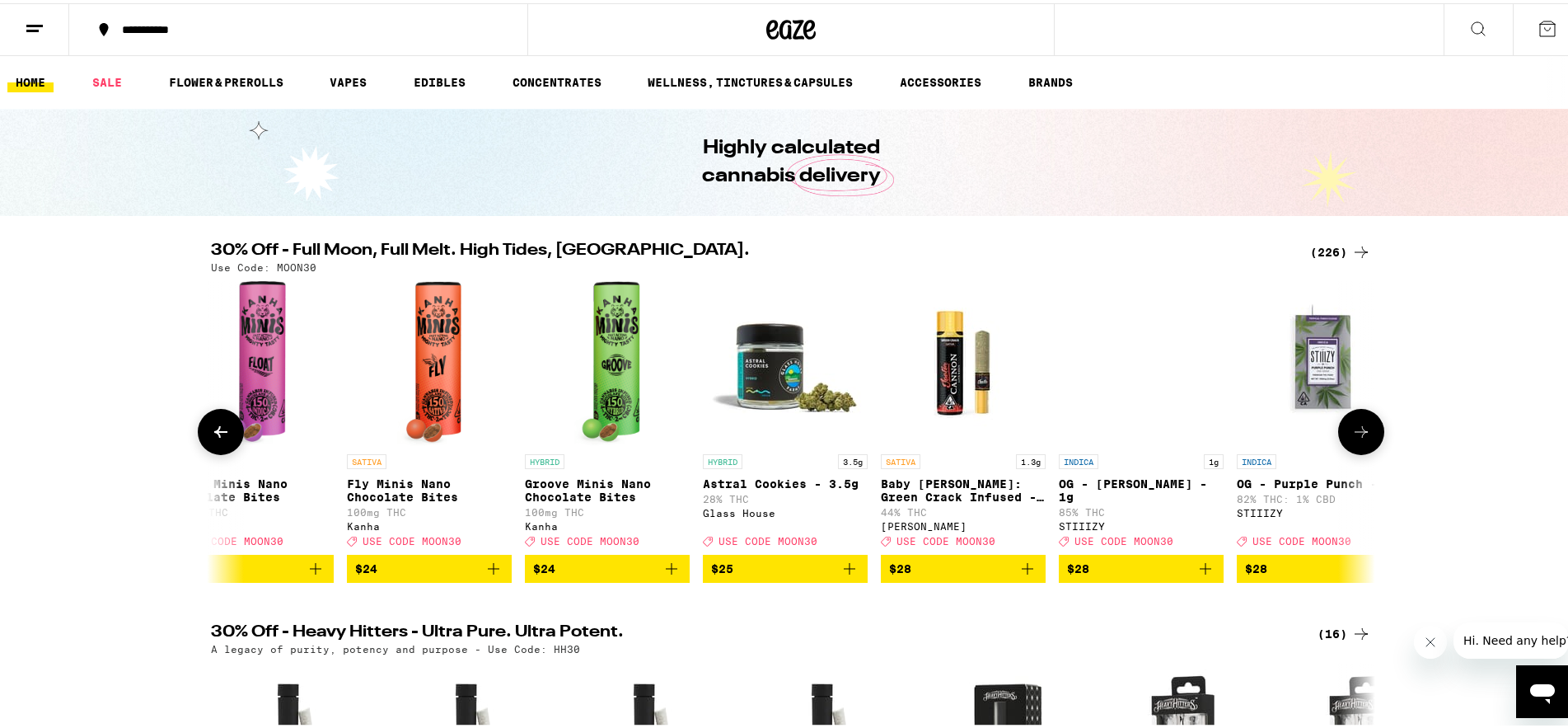
click at [1353, 452] on button at bounding box center [1361, 428] width 47 height 47
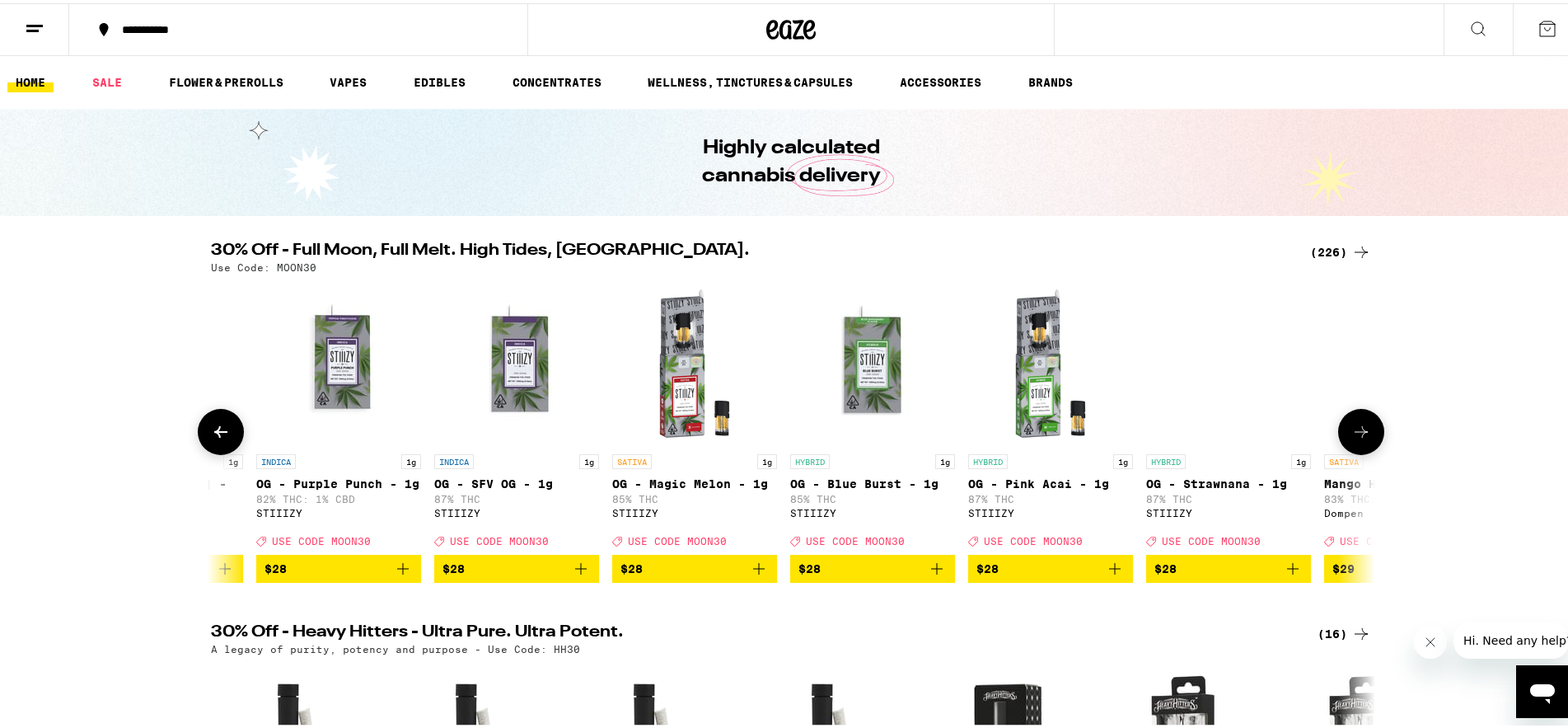
click at [1353, 452] on button at bounding box center [1361, 428] width 47 height 47
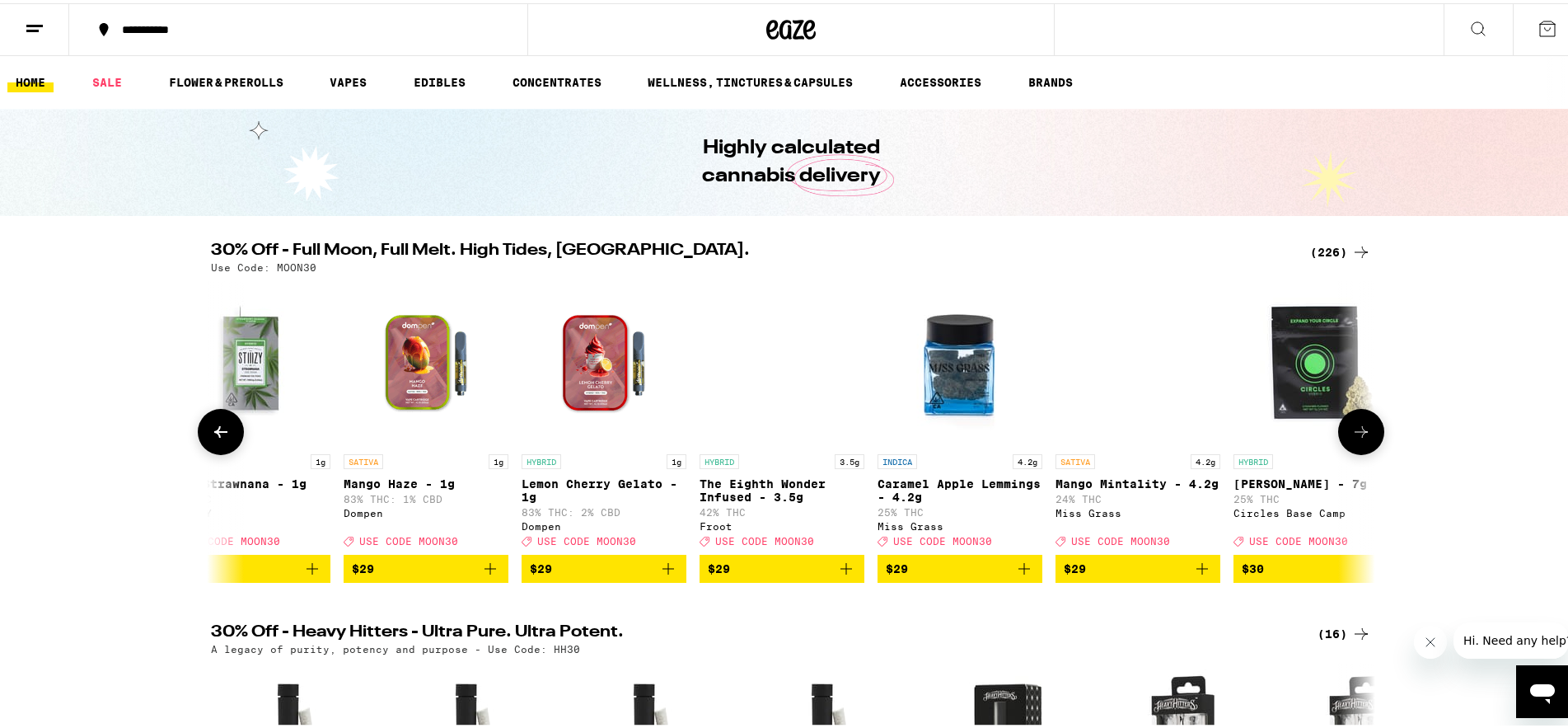
click at [1353, 452] on button at bounding box center [1361, 428] width 47 height 47
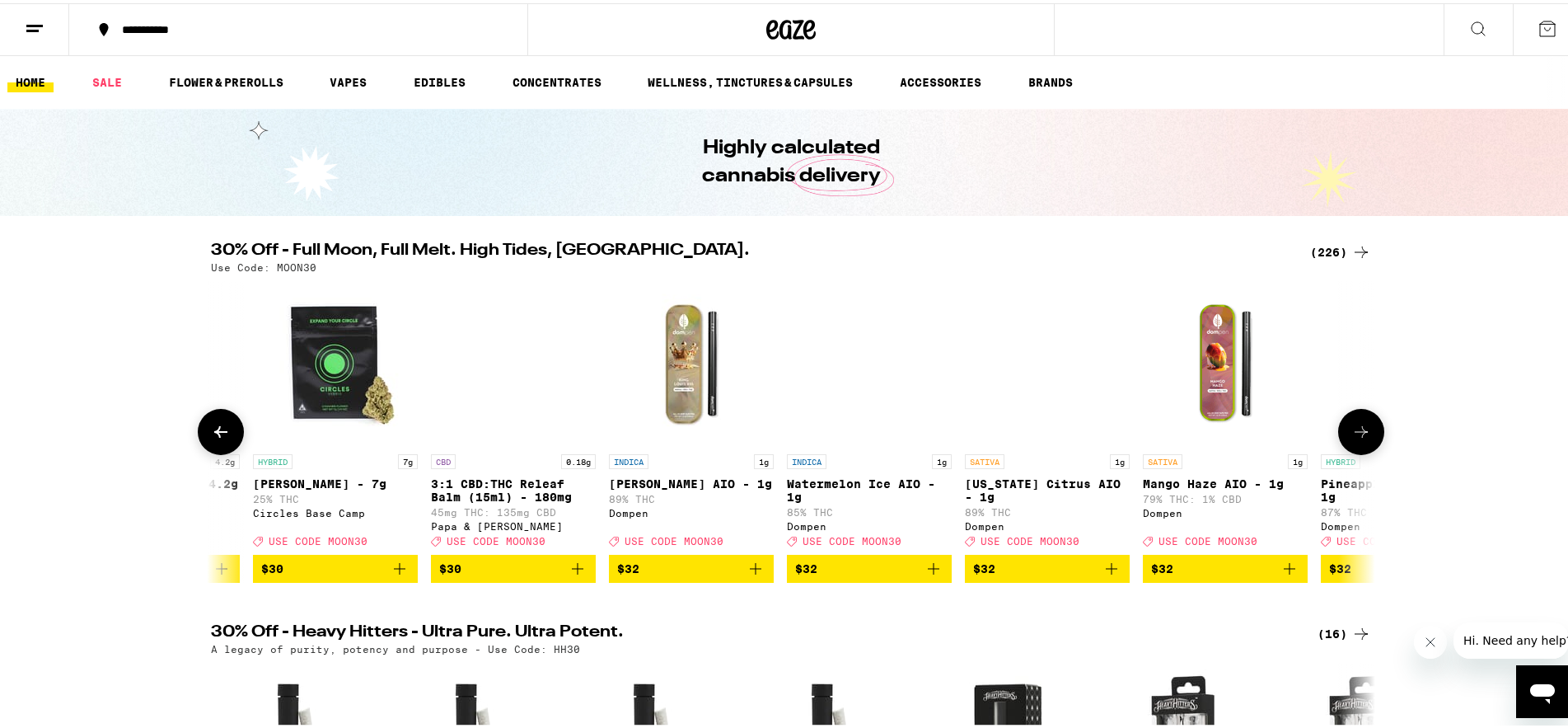
click at [1353, 452] on button at bounding box center [1361, 428] width 47 height 47
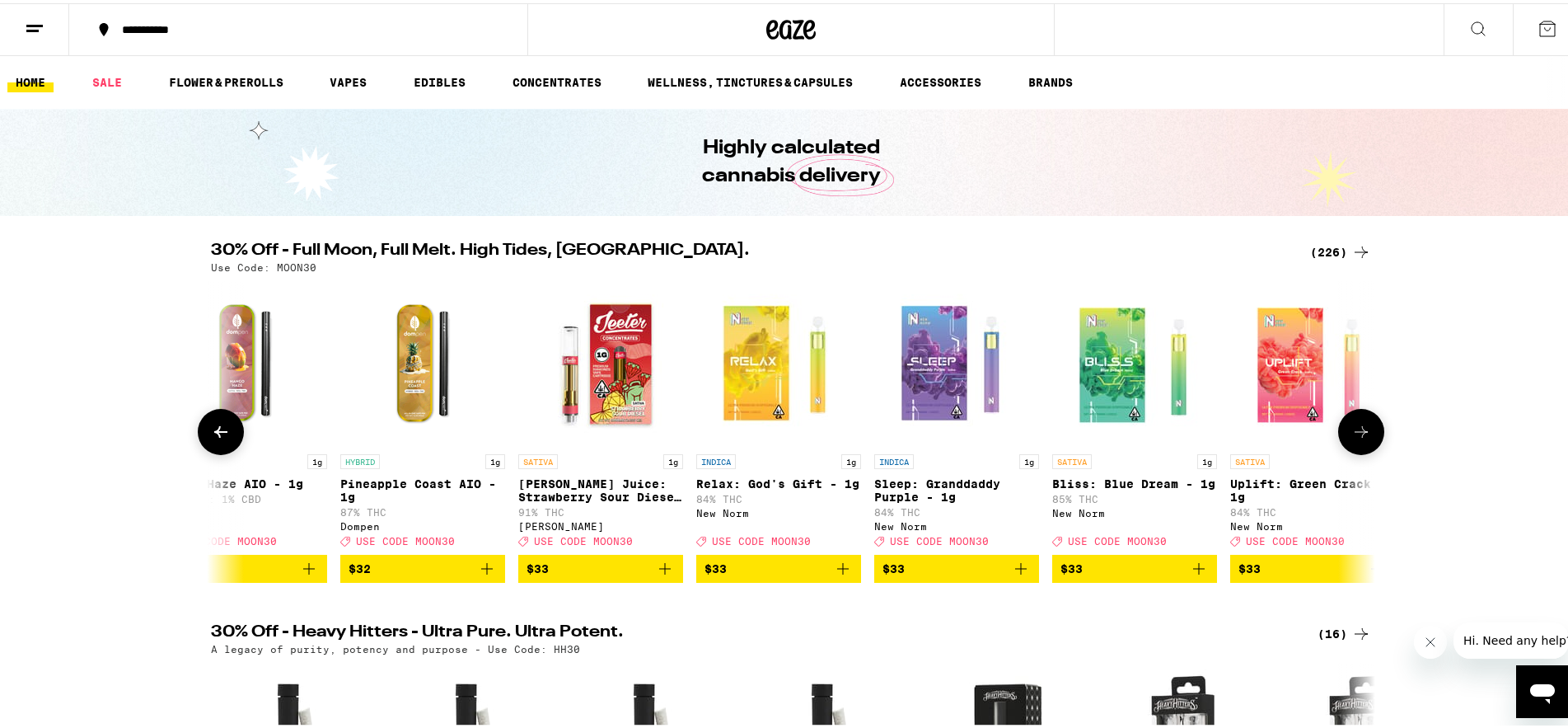
click at [1353, 452] on button at bounding box center [1361, 428] width 47 height 47
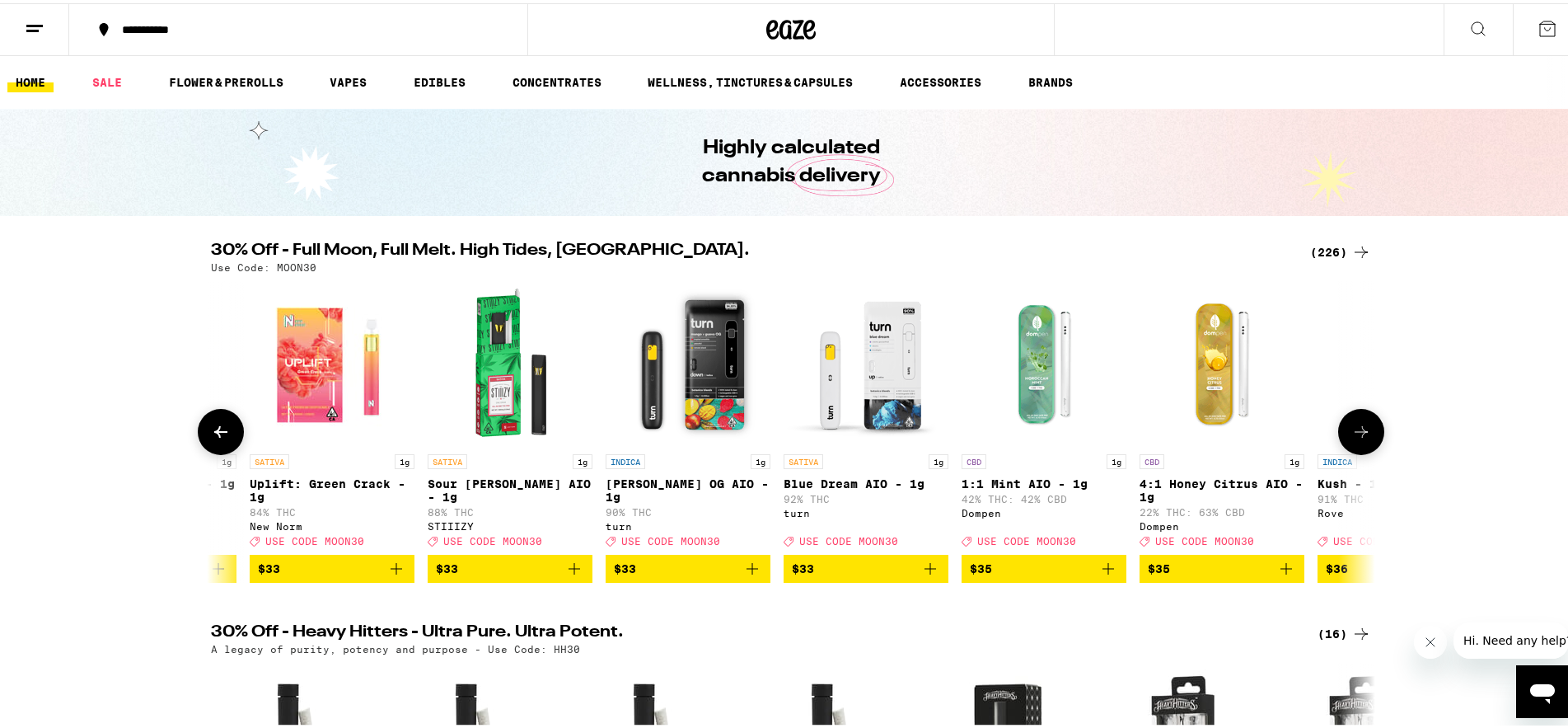
click at [1353, 452] on button at bounding box center [1361, 428] width 47 height 47
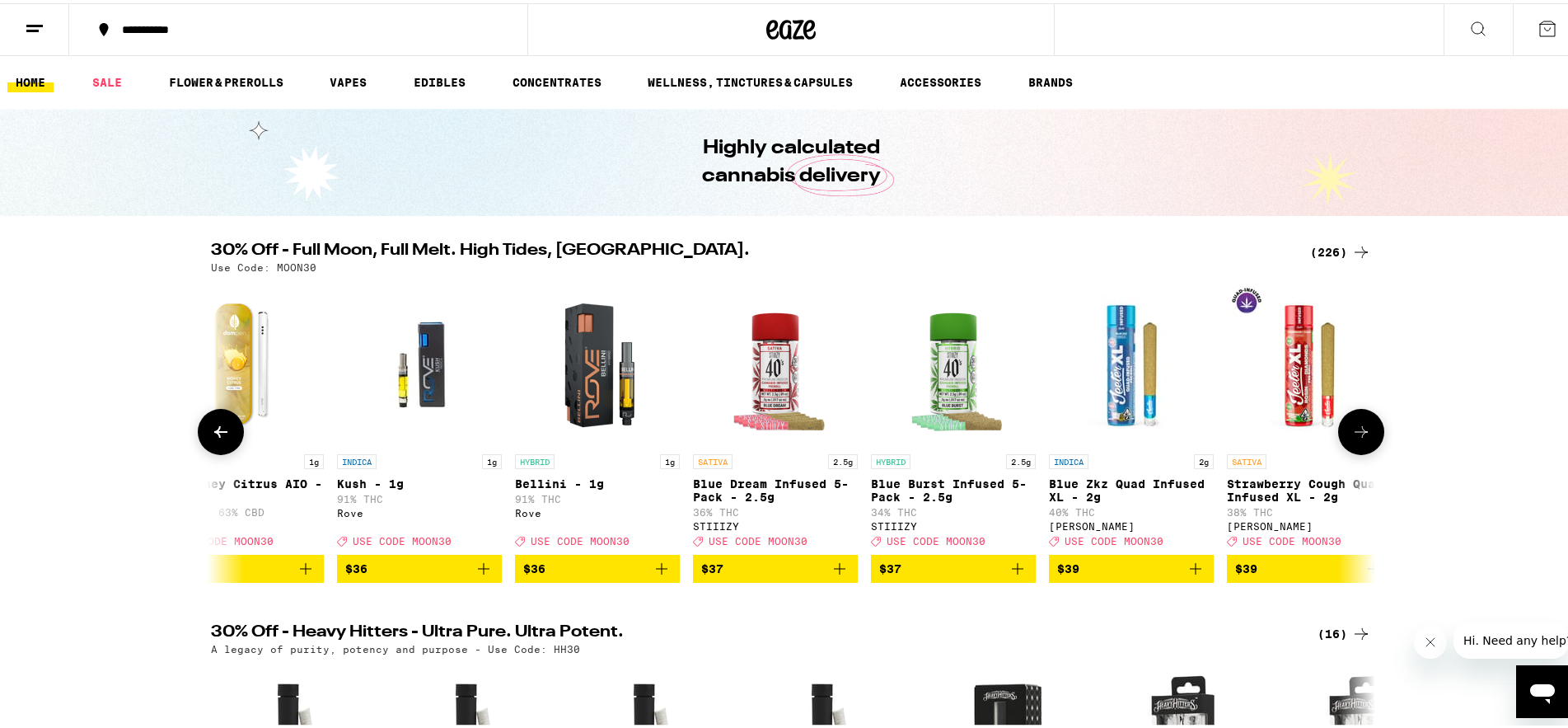
click at [1353, 452] on button at bounding box center [1361, 428] width 47 height 47
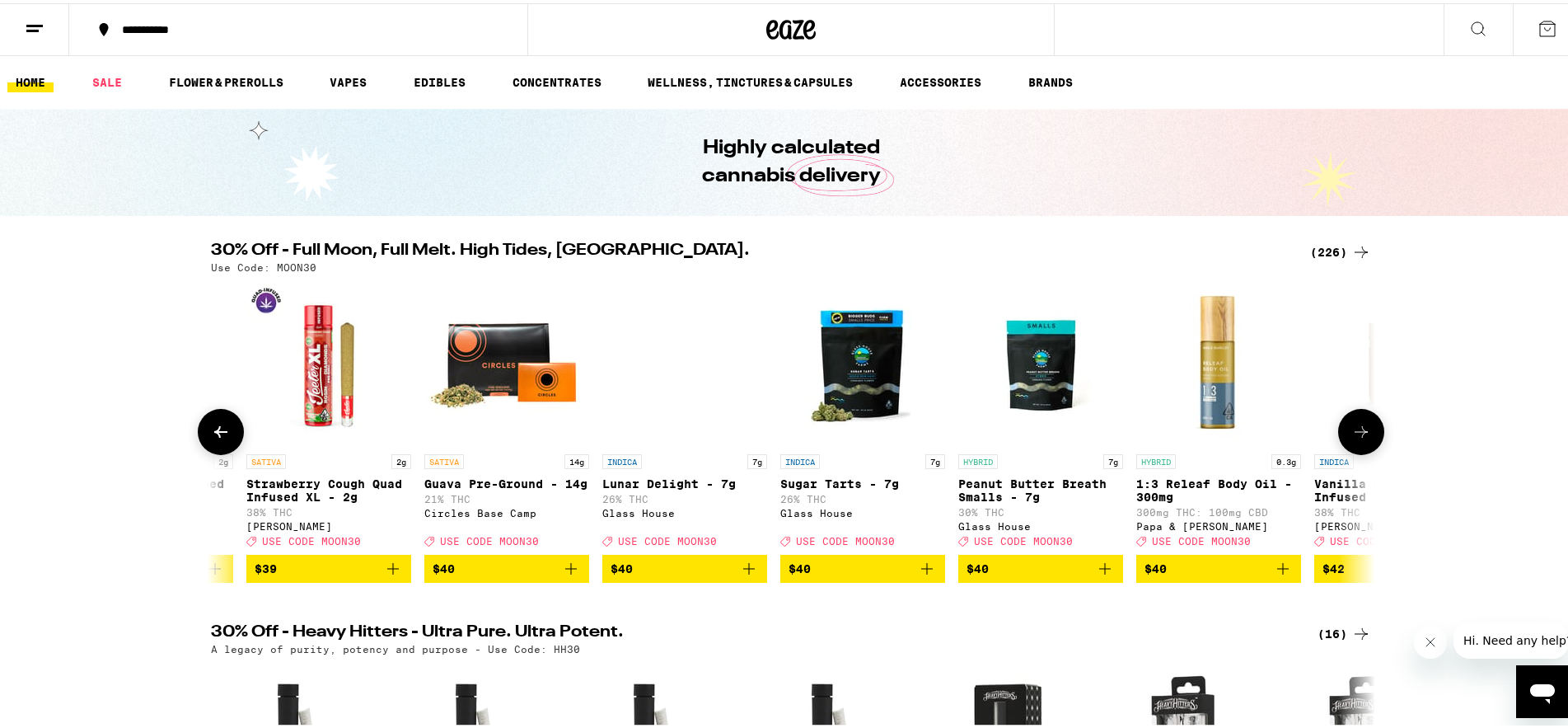
click at [1353, 452] on button at bounding box center [1361, 428] width 47 height 47
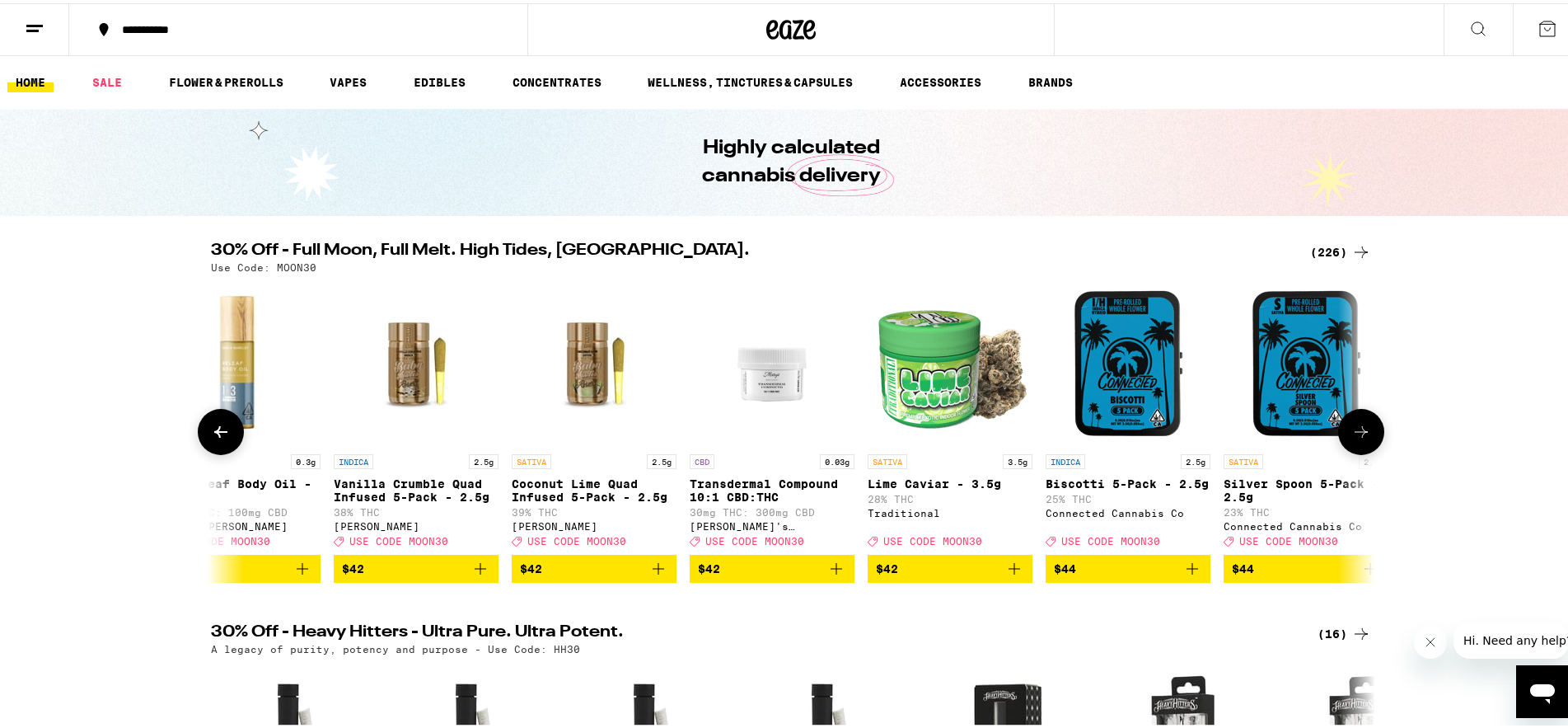
click at [1353, 452] on button at bounding box center [1361, 428] width 47 height 47
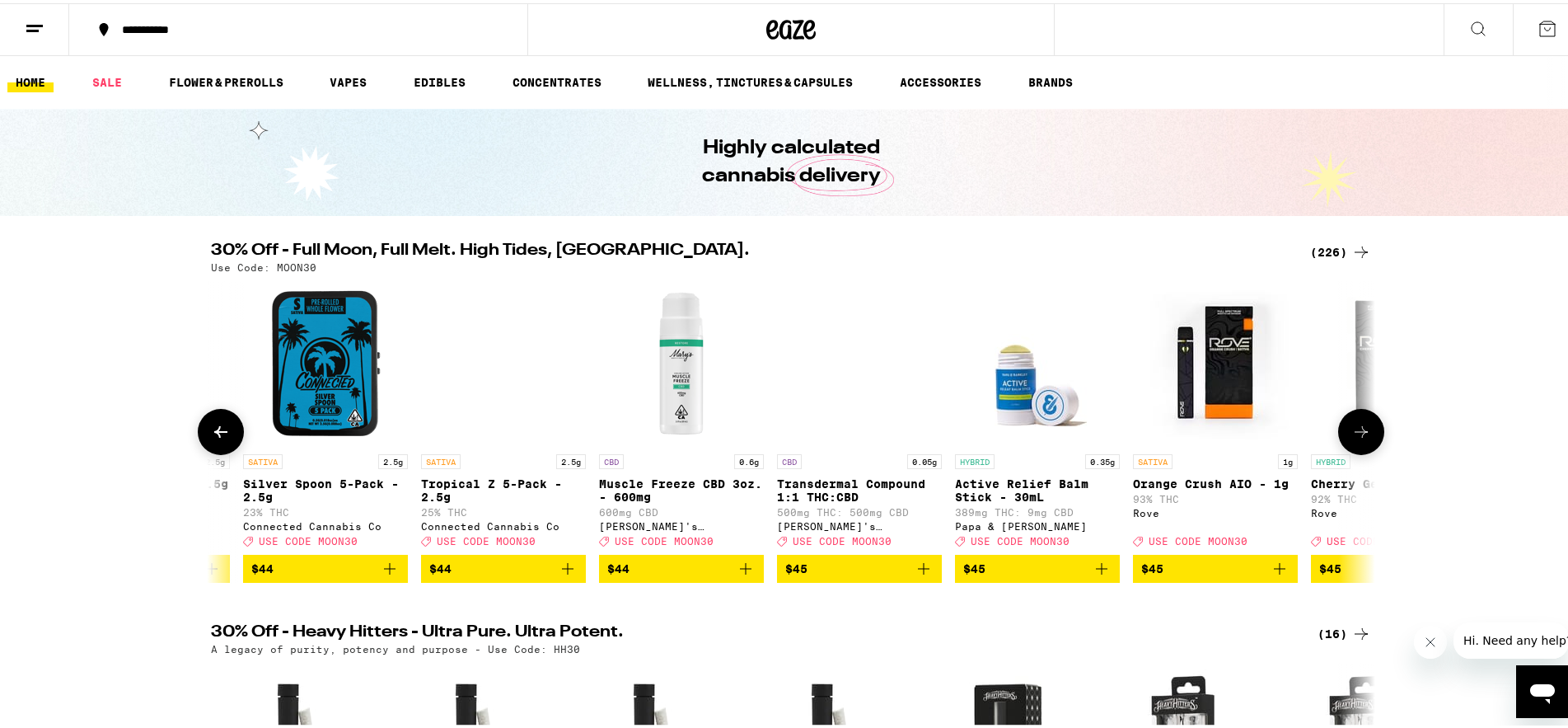
click at [1353, 452] on button at bounding box center [1361, 428] width 47 height 47
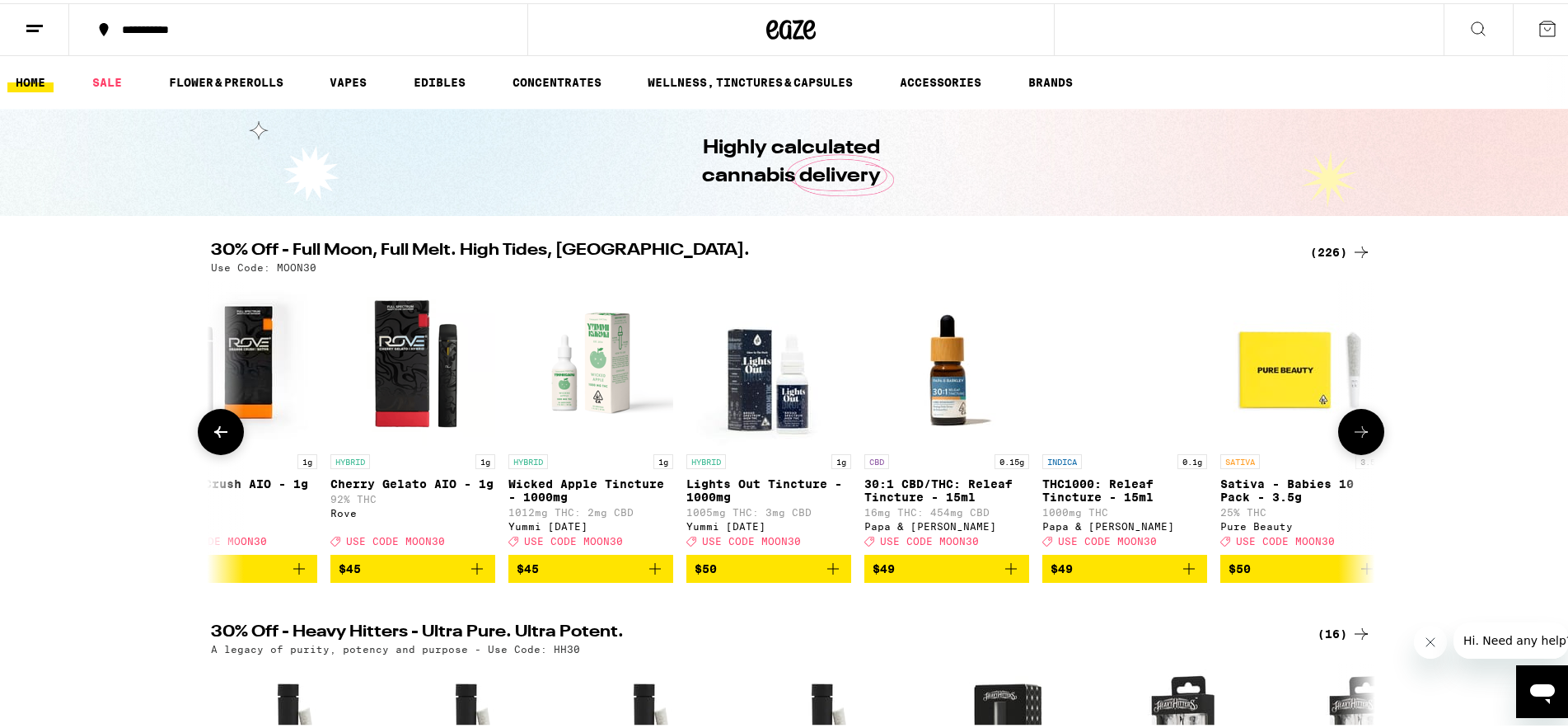
click at [1353, 452] on button at bounding box center [1361, 428] width 47 height 47
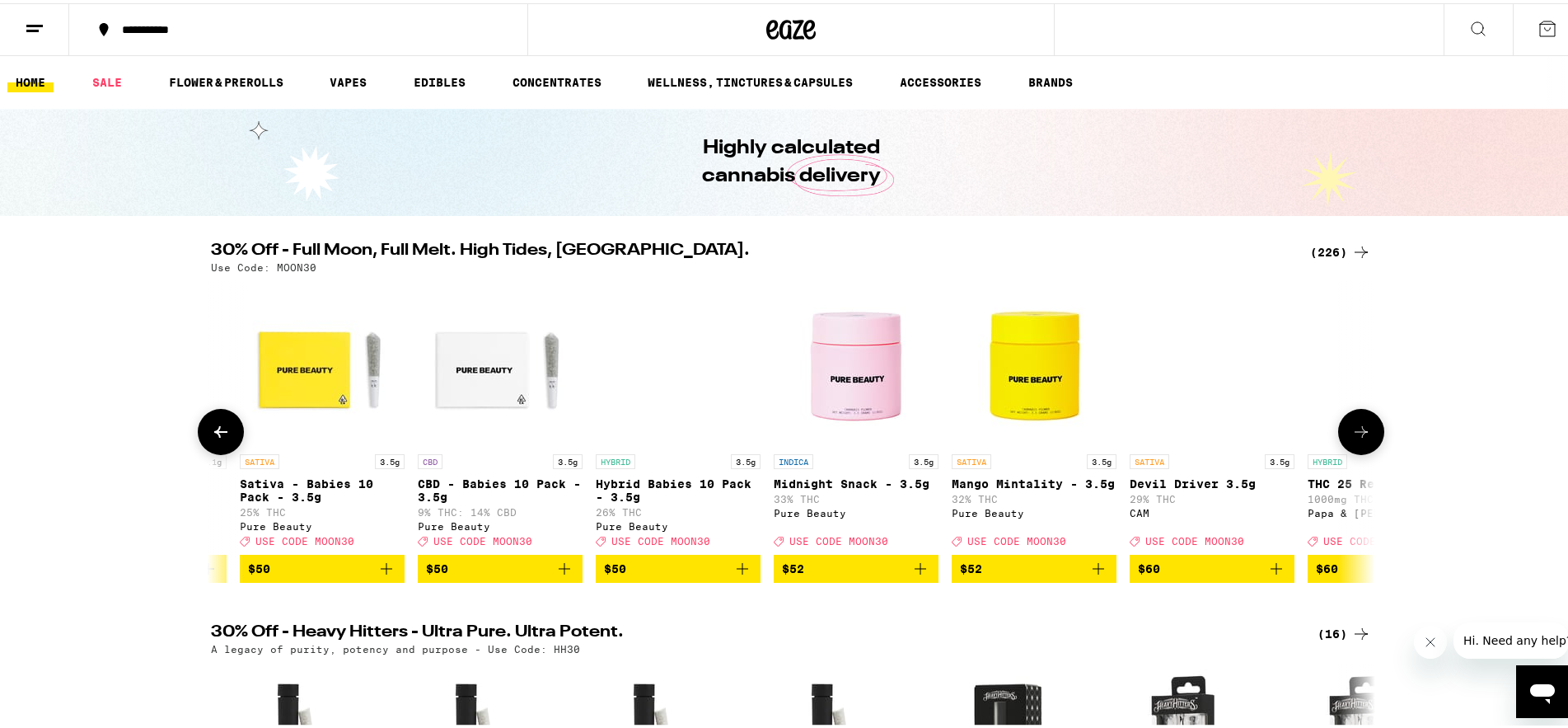
click at [1351, 452] on button at bounding box center [1361, 428] width 47 height 47
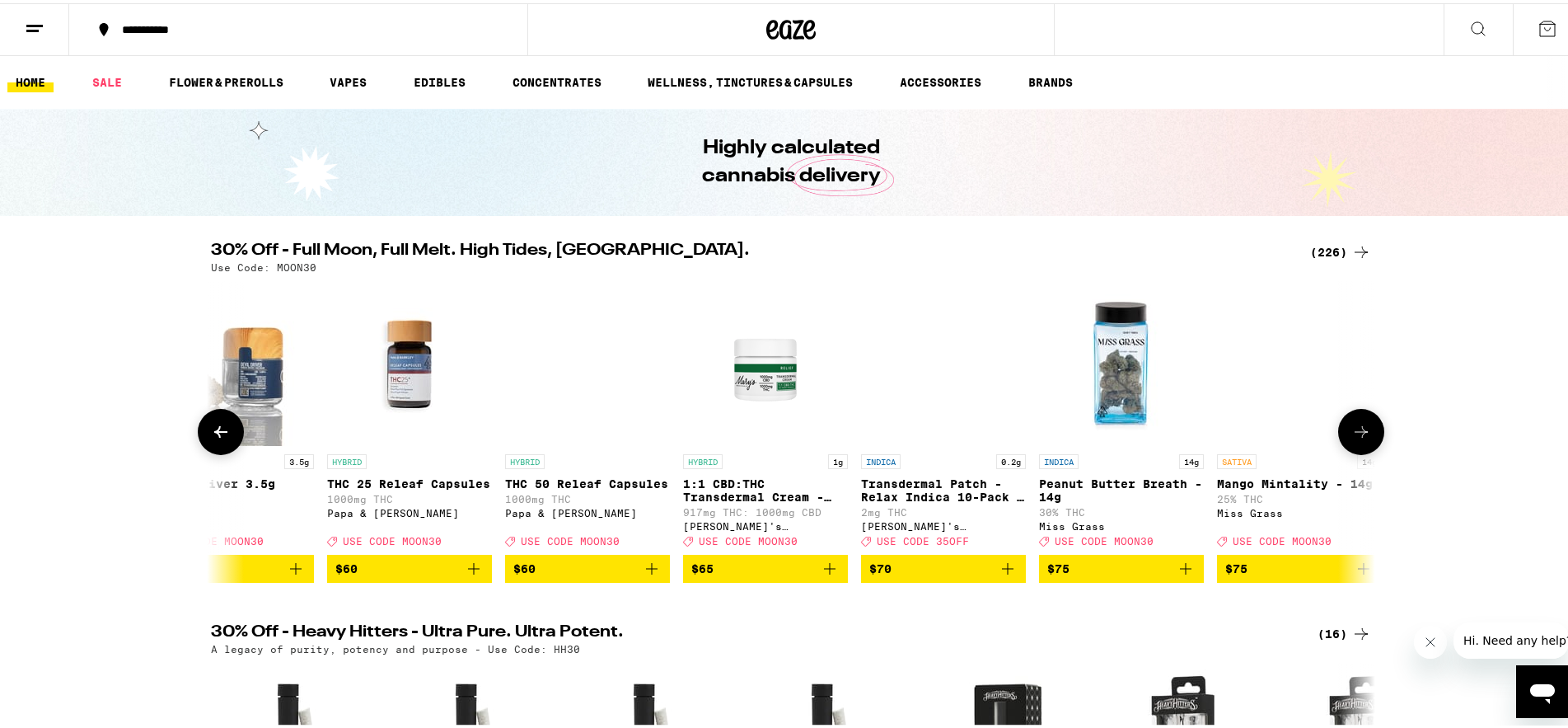
click at [1343, 450] on button at bounding box center [1361, 428] width 47 height 47
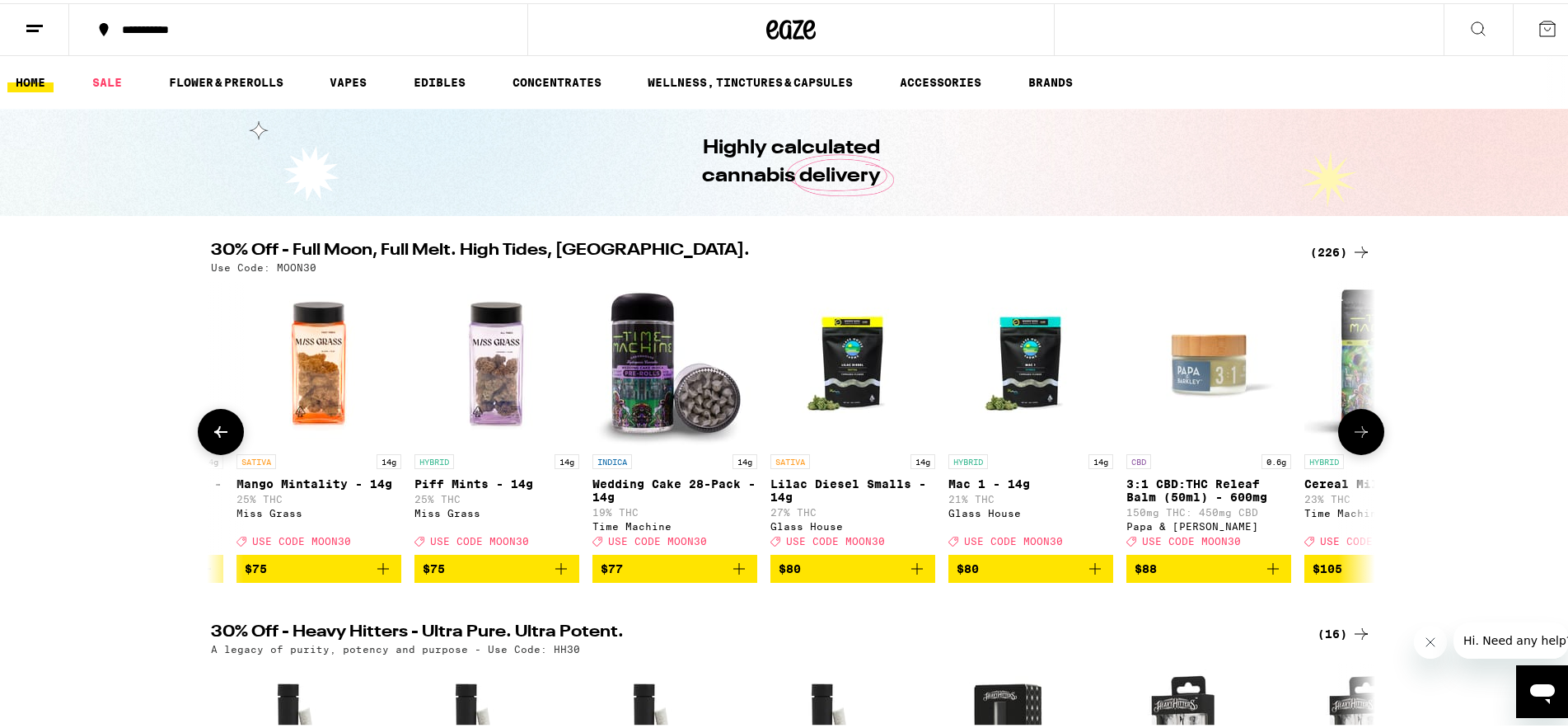
click at [1343, 450] on button at bounding box center [1361, 428] width 47 height 47
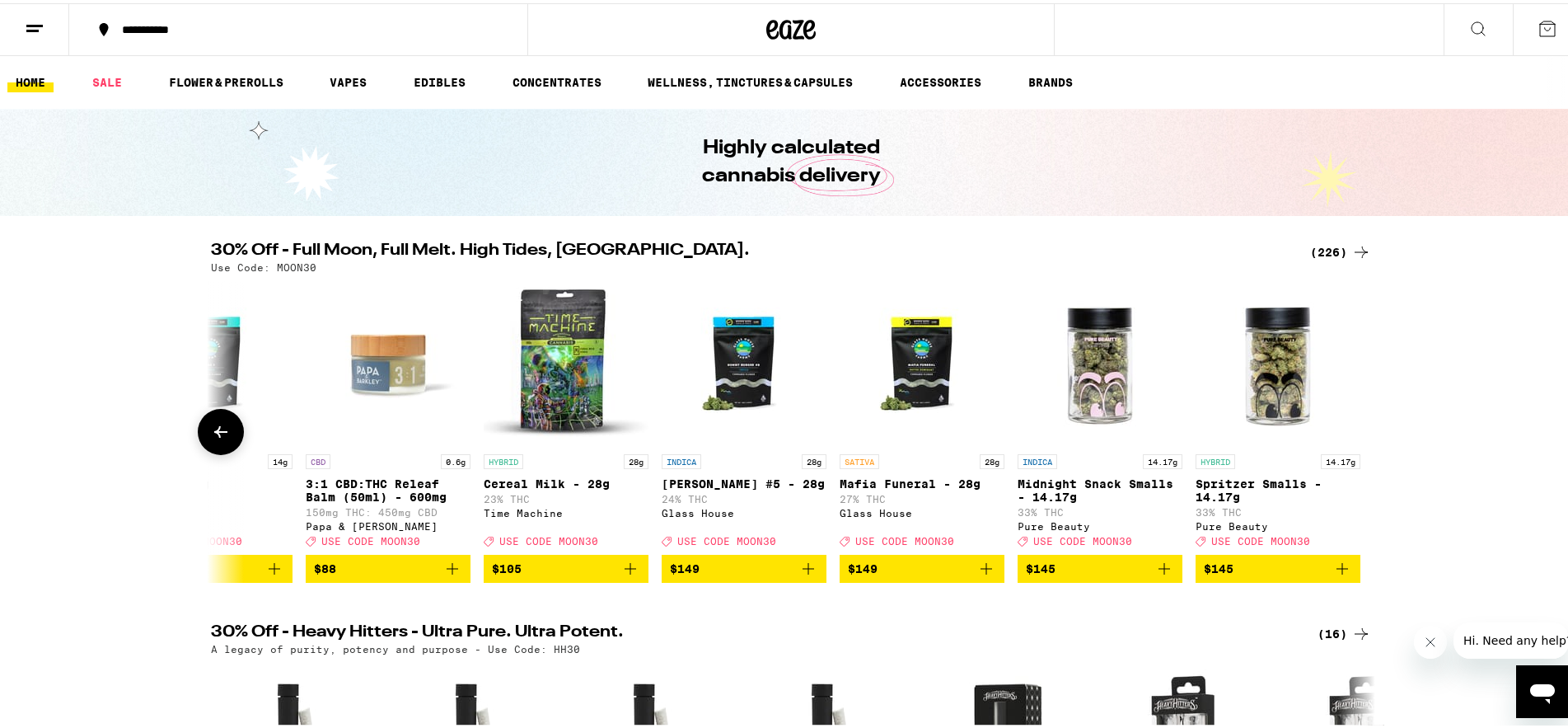
scroll to position [0, 39073]
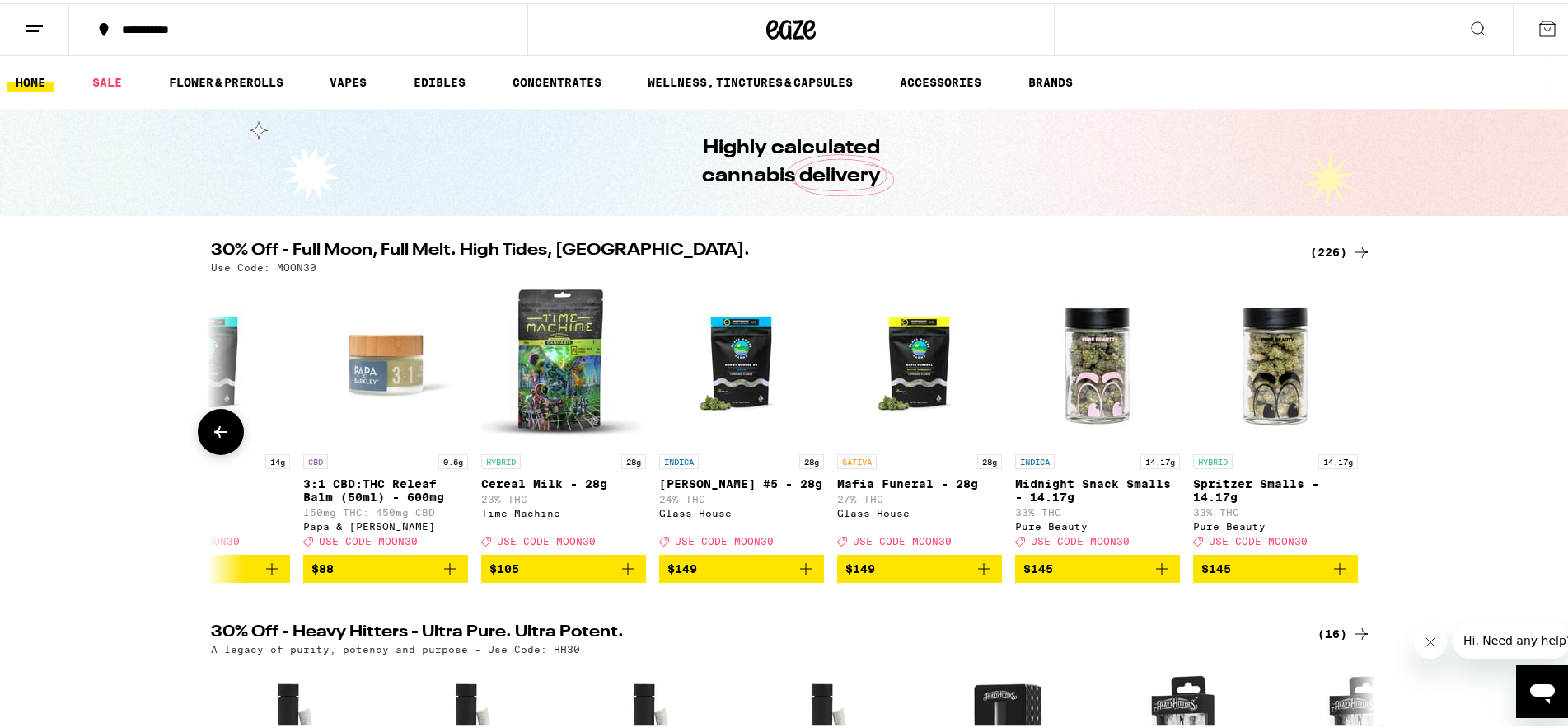
click at [1343, 450] on div at bounding box center [1361, 428] width 47 height 47
drag, startPoint x: 1351, startPoint y: 597, endPoint x: 79, endPoint y: 16, distance: 1398.4
